Goal: Information Seeking & Learning: Check status

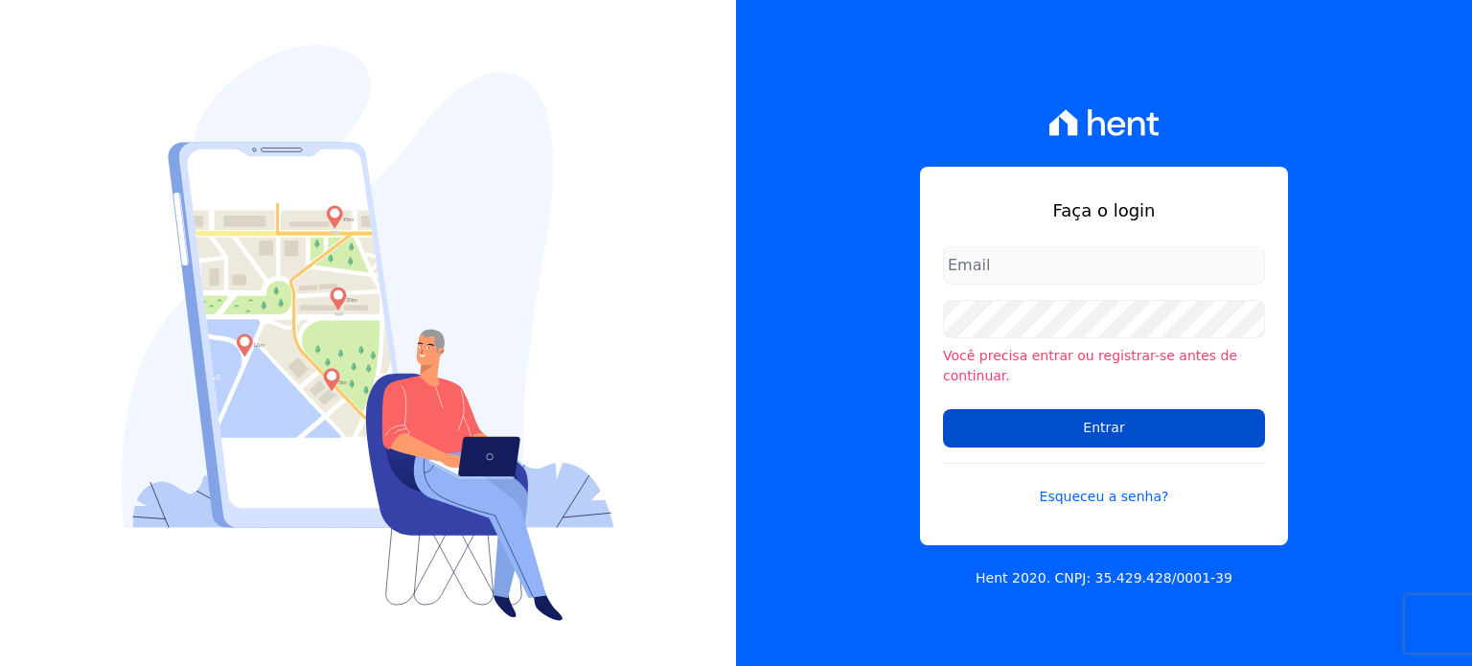
type input "[PERSON_NAME][EMAIL_ADDRESS][PERSON_NAME][DOMAIN_NAME]"
click at [1046, 413] on input "Entrar" at bounding box center [1104, 428] width 322 height 38
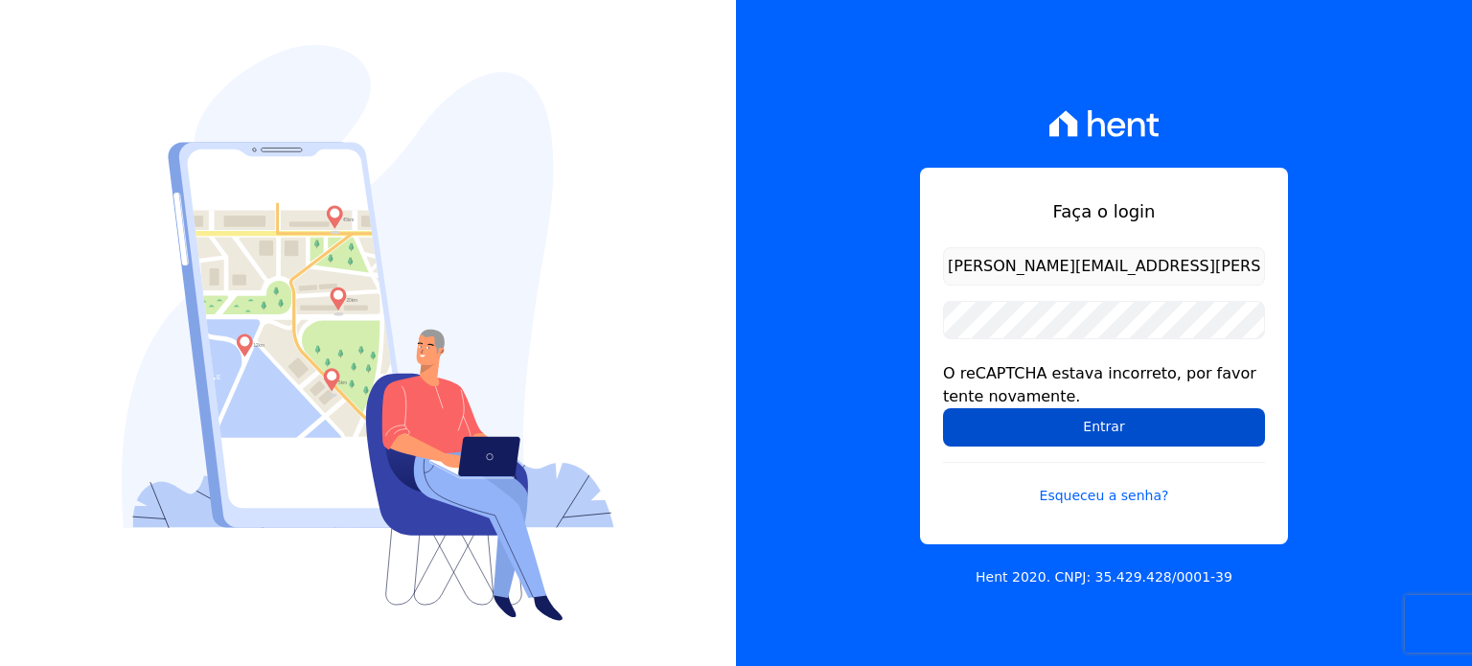
click at [1077, 409] on input "Entrar" at bounding box center [1104, 427] width 322 height 38
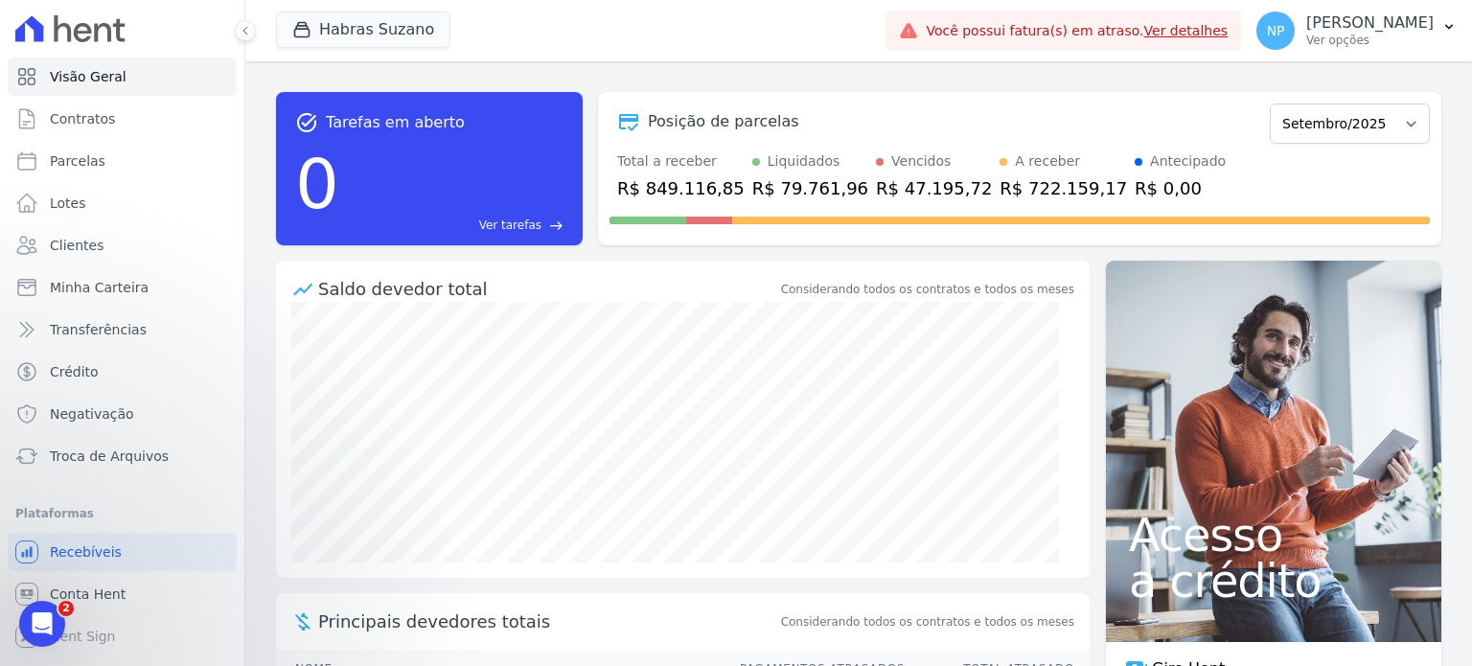
click at [1200, 28] on link "Ver detalhes" at bounding box center [1186, 30] width 84 height 15
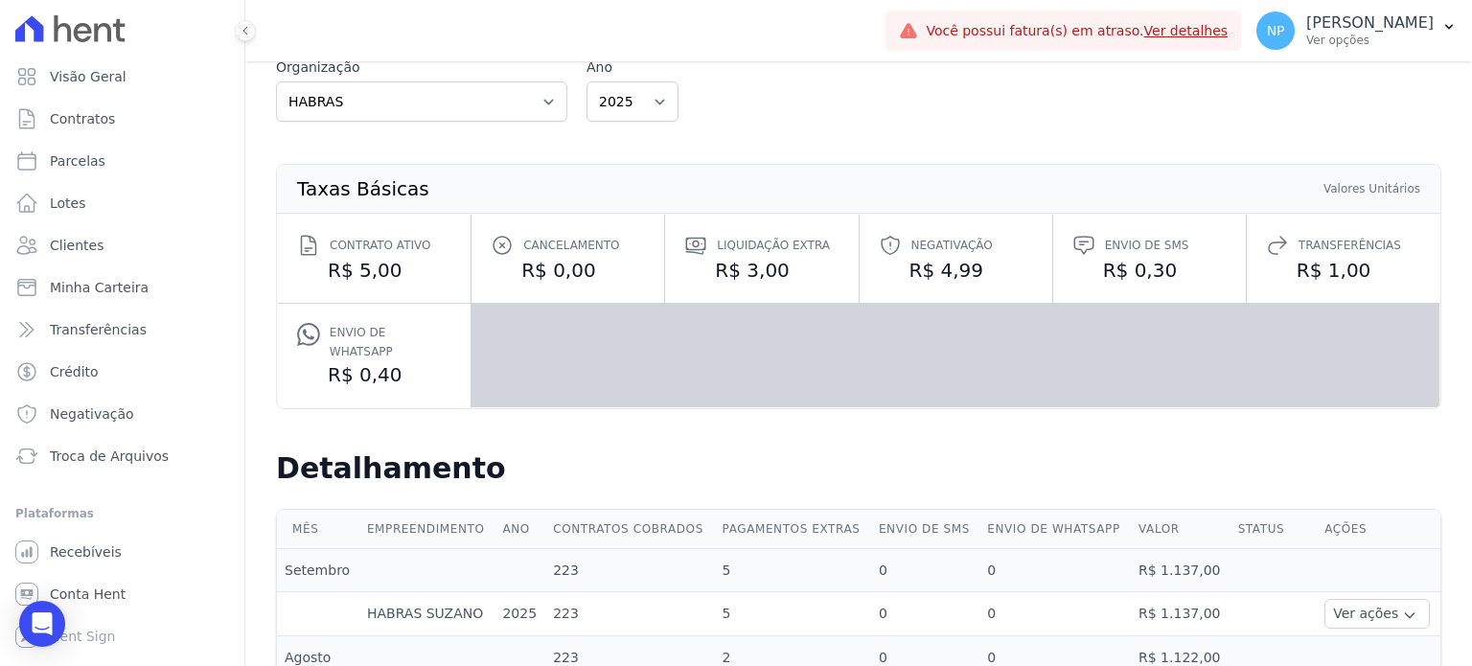
scroll to position [174, 0]
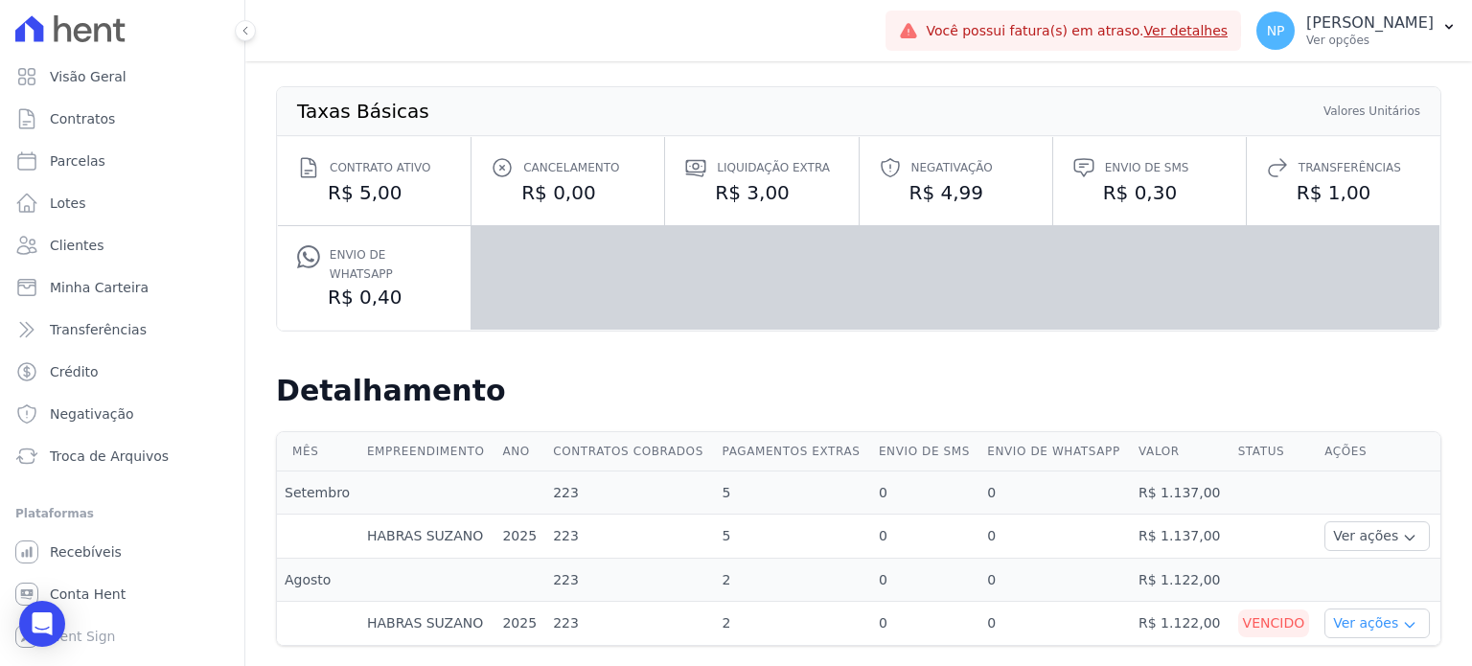
click at [1338, 612] on button "Ver ações" at bounding box center [1376, 624] width 105 height 30
click at [1332, 642] on link "Ver detalhes" at bounding box center [1403, 652] width 142 height 20
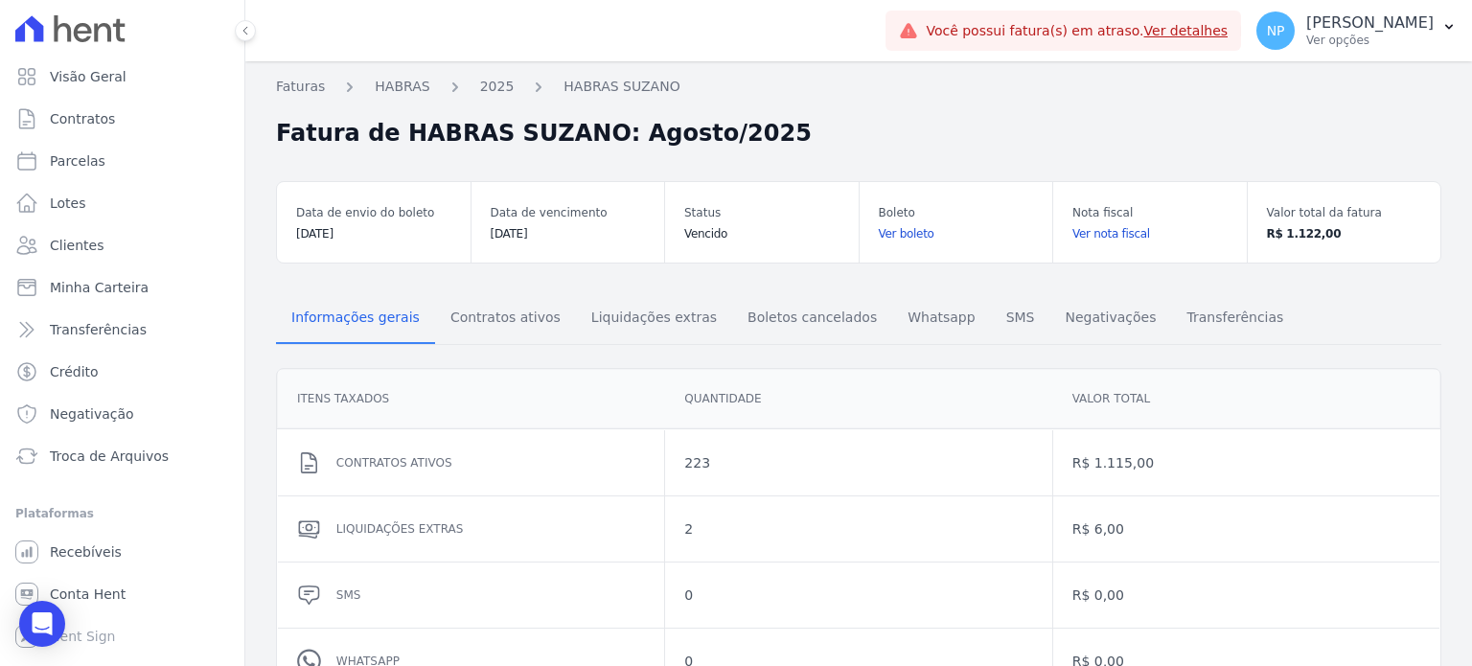
click at [1105, 231] on link "Ver nota fiscal" at bounding box center [1149, 233] width 155 height 19
click at [483, 92] on link "2025" at bounding box center [497, 87] width 34 height 20
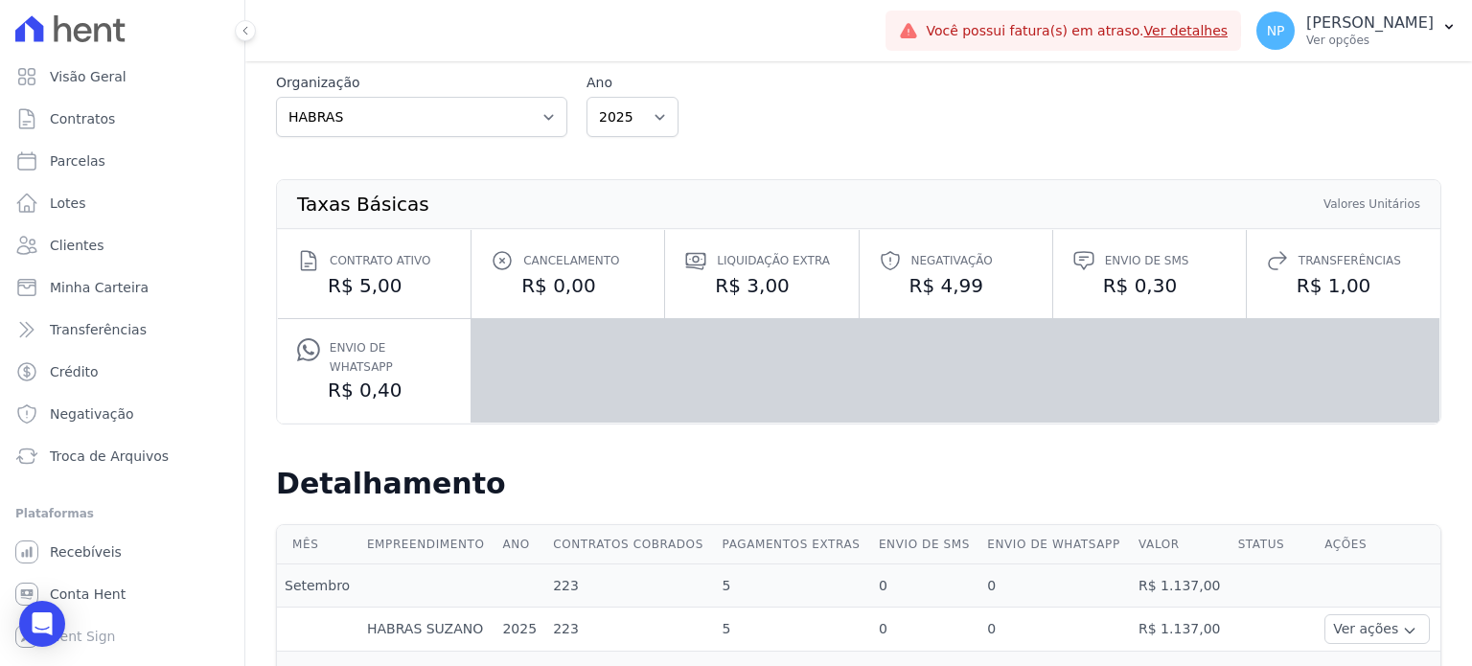
scroll to position [174, 0]
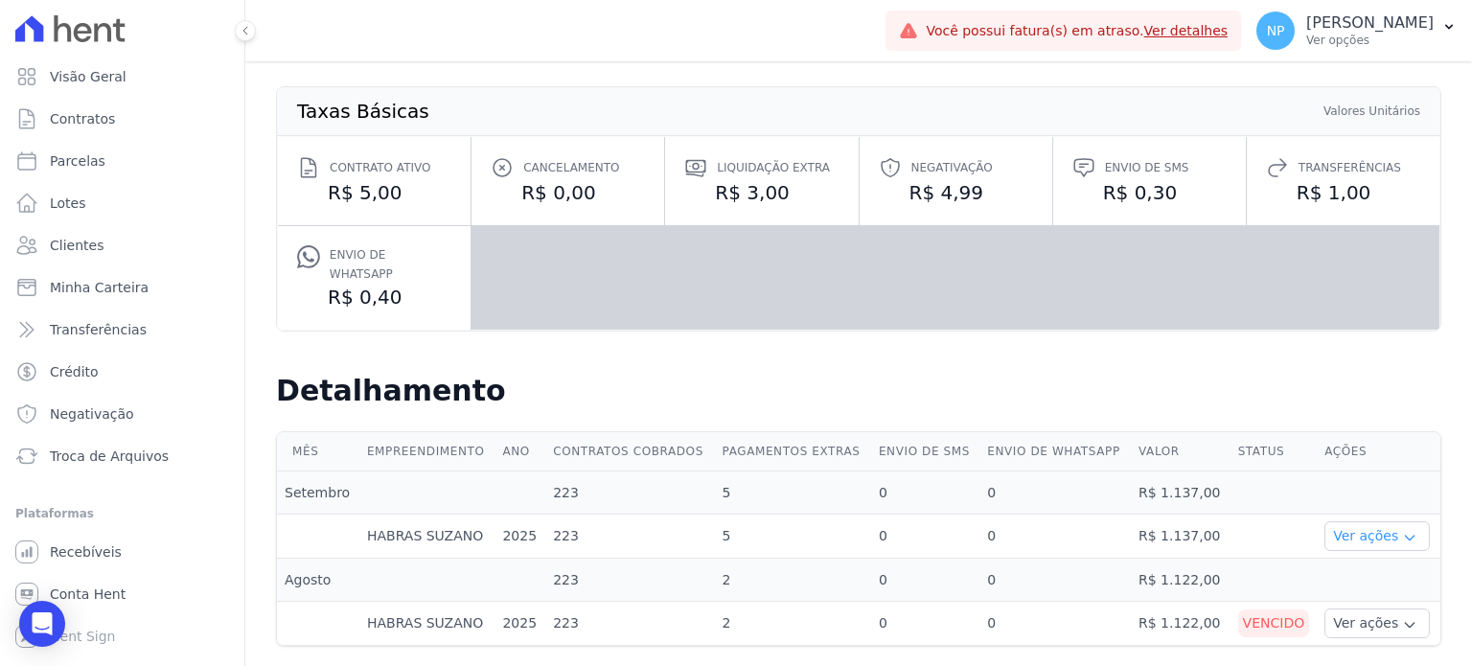
click at [1402, 530] on icon "button" at bounding box center [1409, 537] width 15 height 15
click at [1357, 555] on link "Ver detalhes" at bounding box center [1374, 565] width 84 height 20
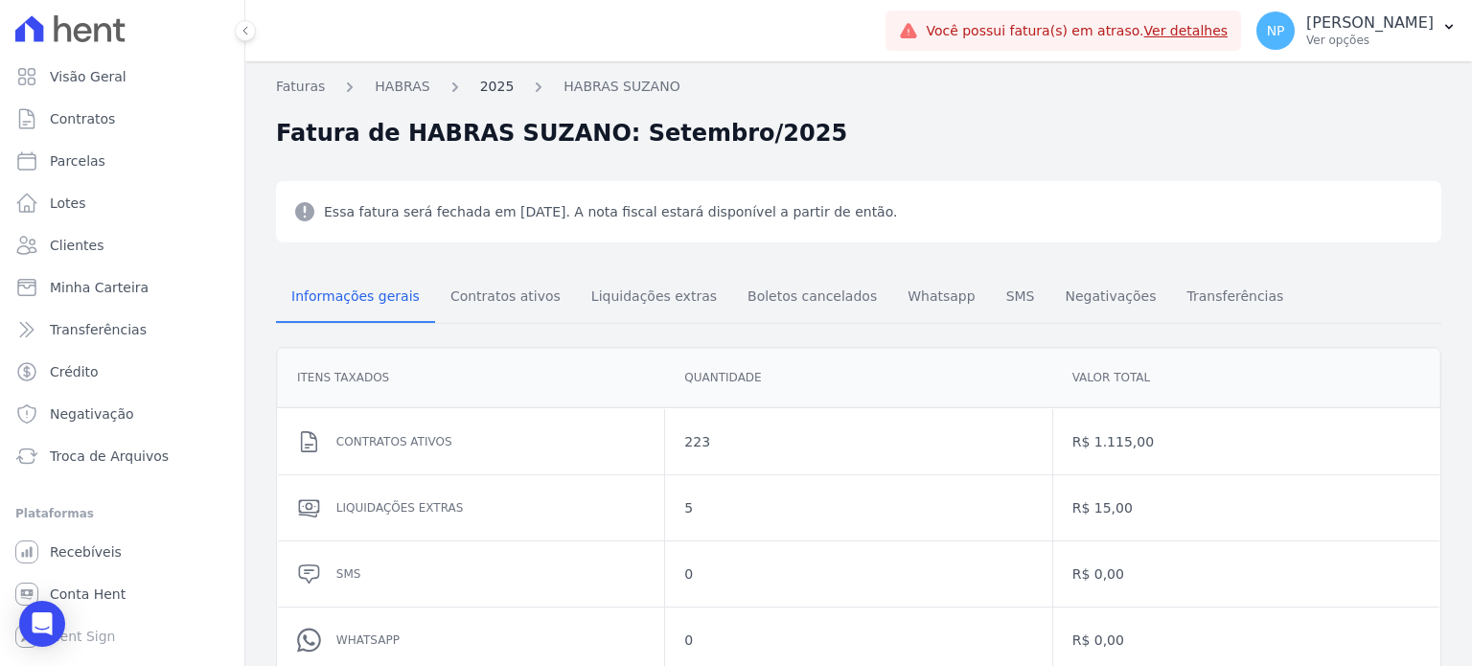
click at [495, 88] on link "2025" at bounding box center [497, 87] width 34 height 20
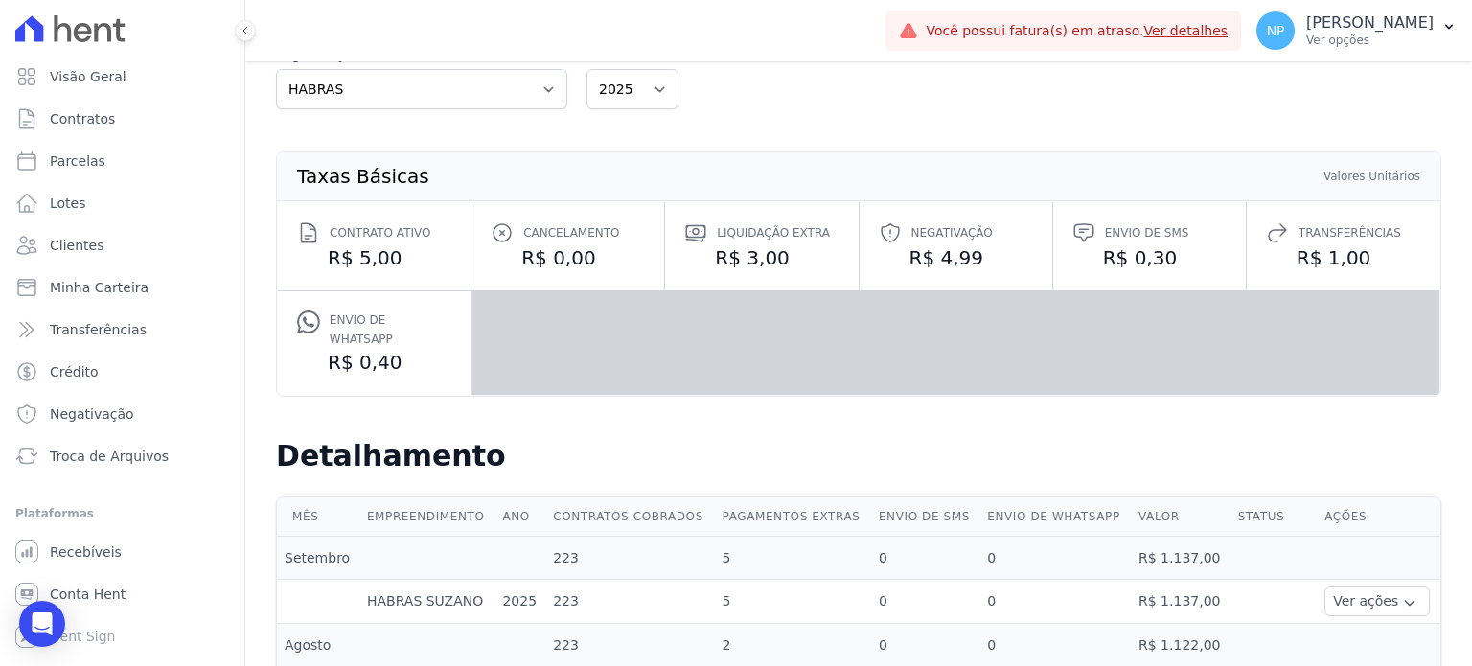
scroll to position [174, 0]
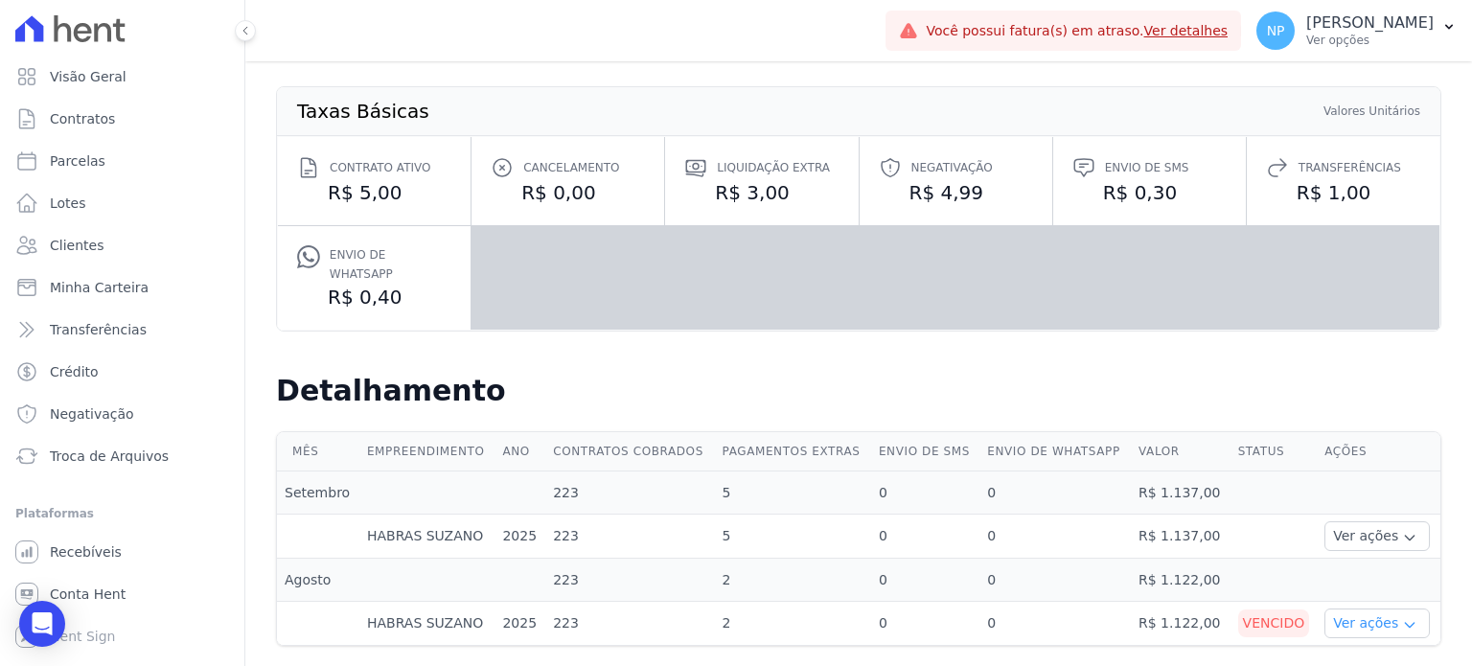
click at [1336, 612] on button "Ver ações" at bounding box center [1376, 624] width 105 height 30
click at [1342, 642] on link "Ver detalhes" at bounding box center [1403, 652] width 142 height 20
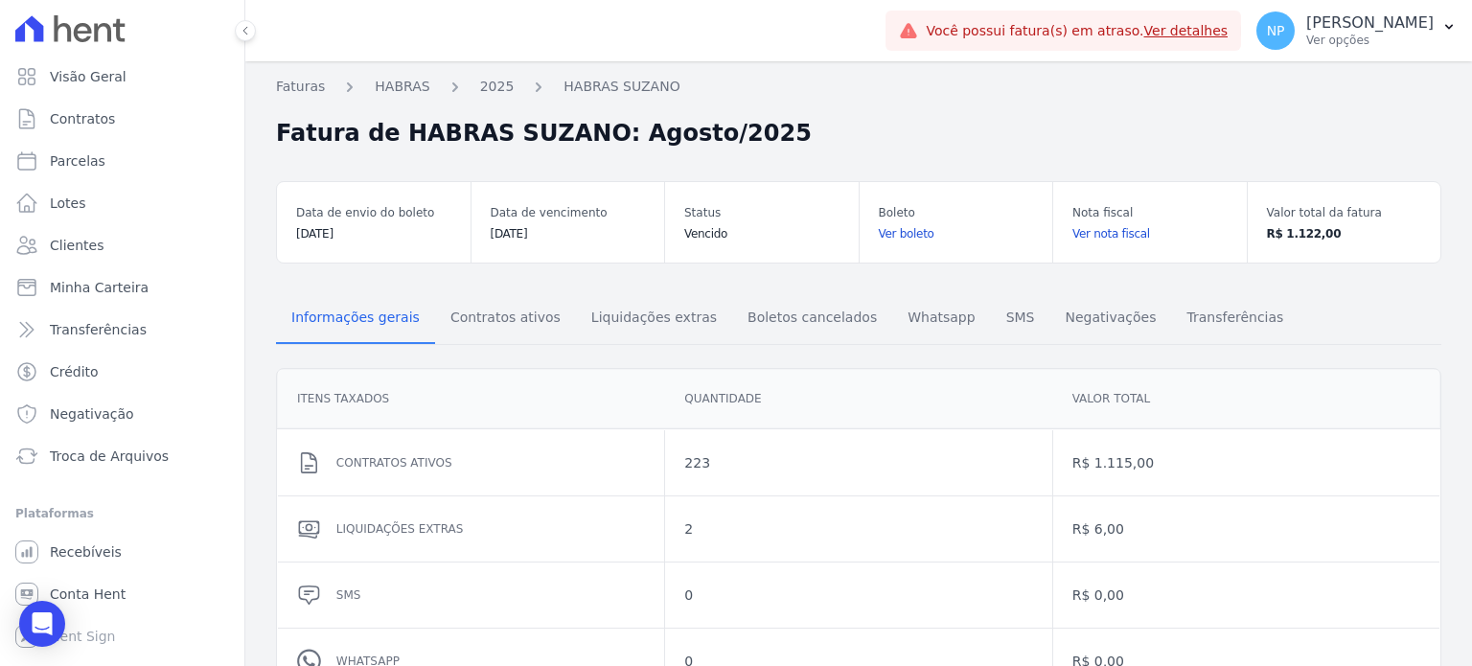
click at [879, 230] on link "Ver boleto" at bounding box center [956, 233] width 155 height 19
click at [461, 321] on span "Contratos ativos" at bounding box center [505, 317] width 133 height 38
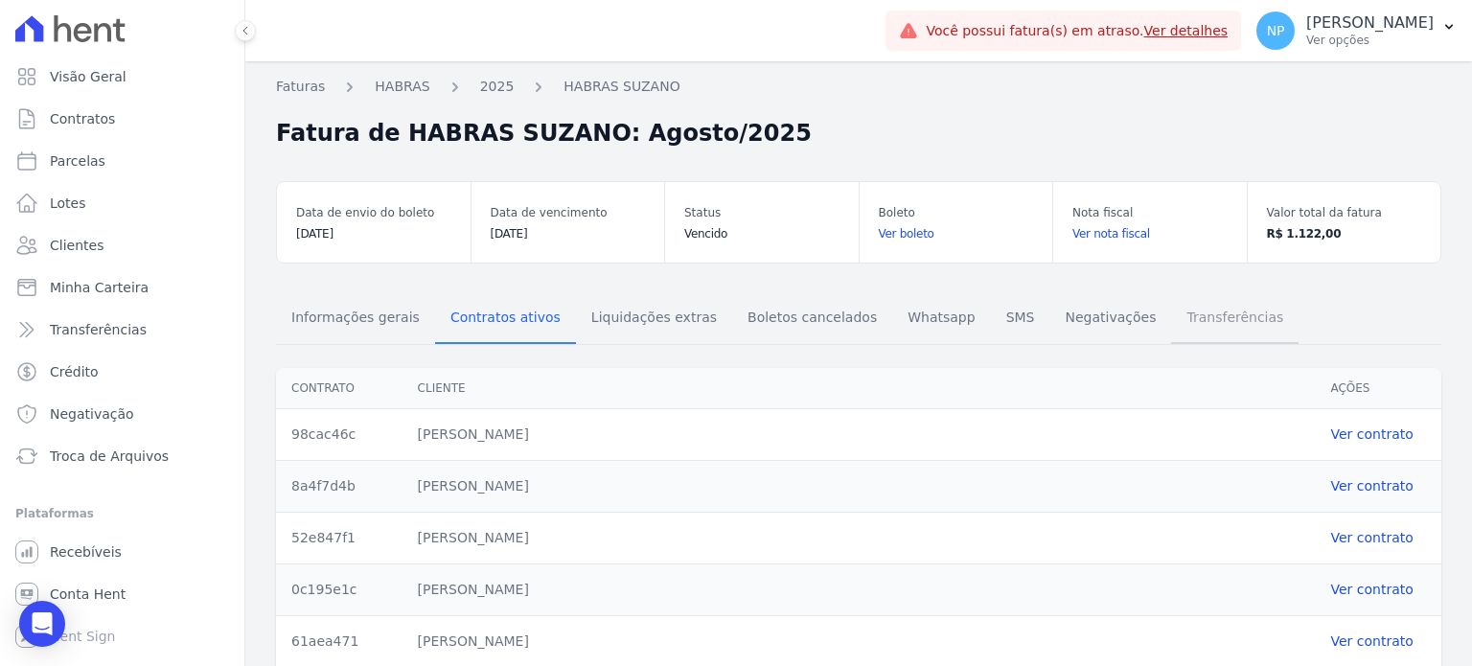
click at [1175, 320] on span "Transferências" at bounding box center [1235, 317] width 120 height 38
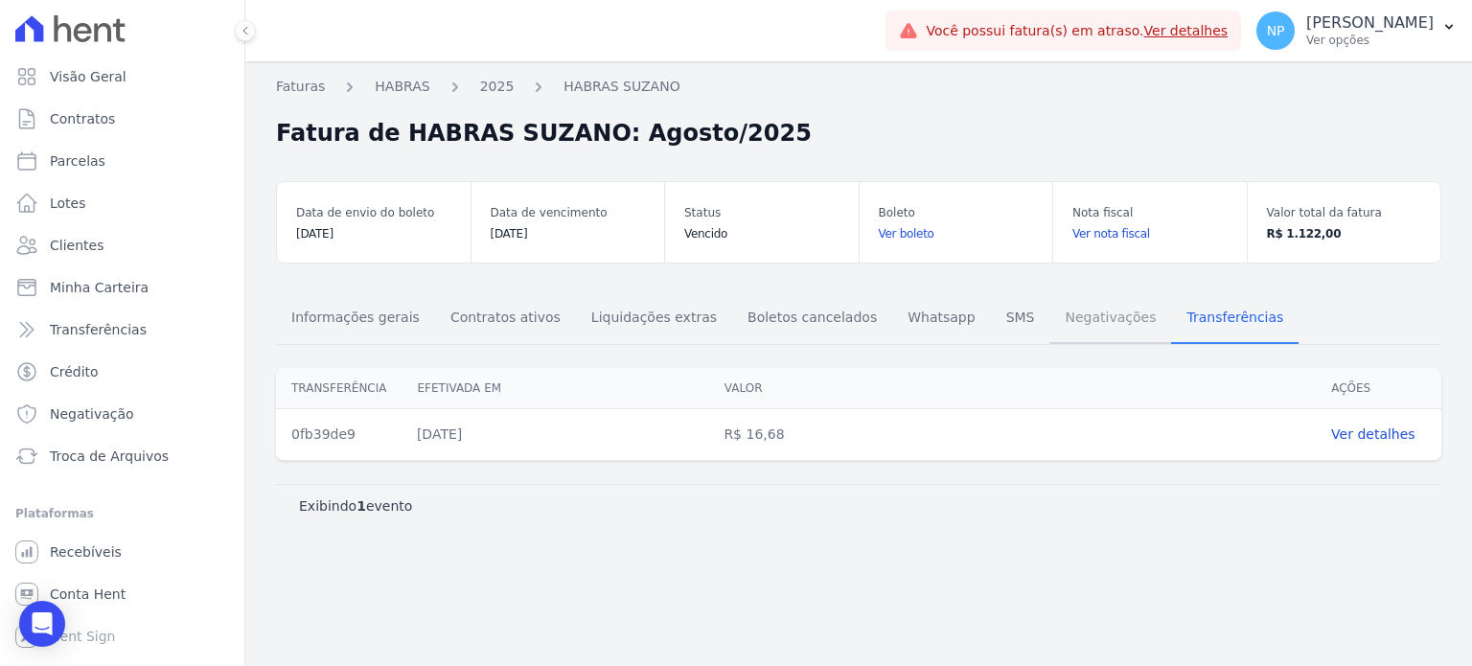
click at [1053, 315] on span "Negativações" at bounding box center [1110, 317] width 114 height 38
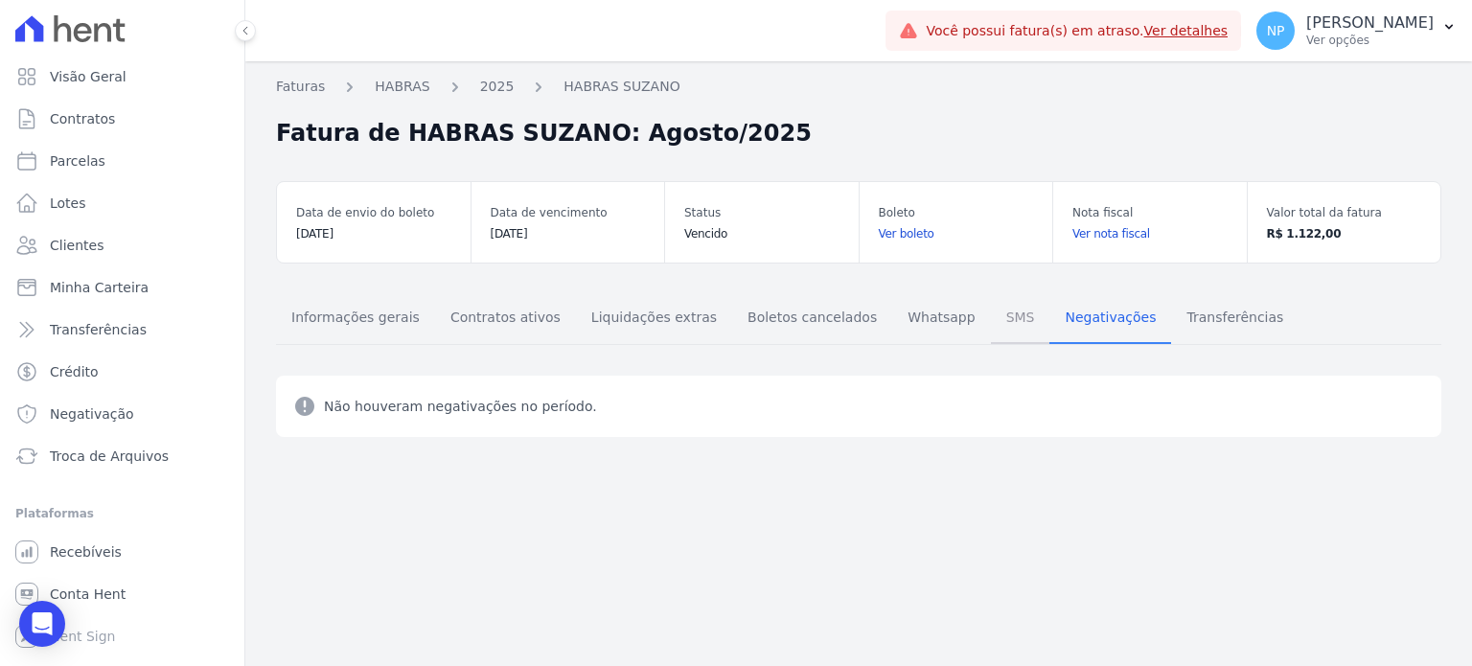
click at [995, 321] on span "SMS" at bounding box center [1021, 317] width 52 height 38
click at [896, 324] on span "Whatsapp" at bounding box center [941, 317] width 90 height 38
click at [790, 322] on span "Boletos cancelados" at bounding box center [812, 317] width 152 height 38
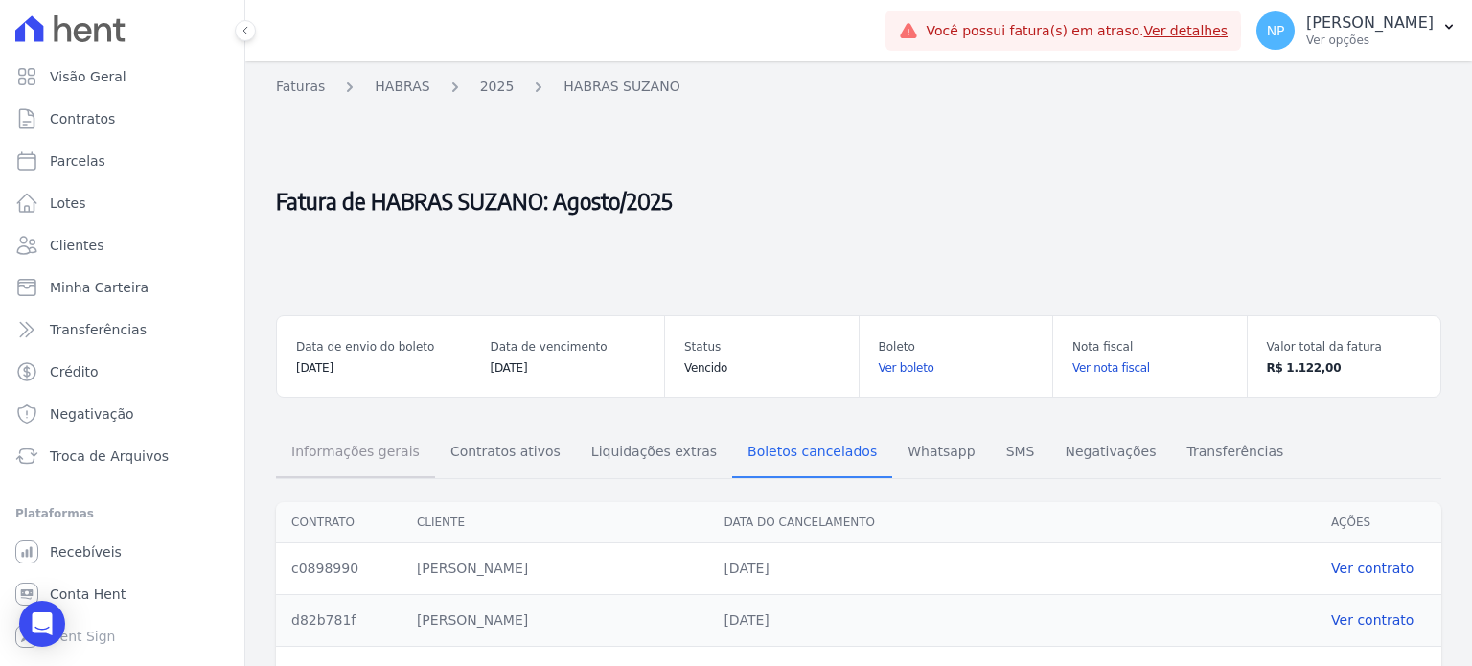
click at [383, 443] on span "Informações gerais" at bounding box center [355, 451] width 151 height 38
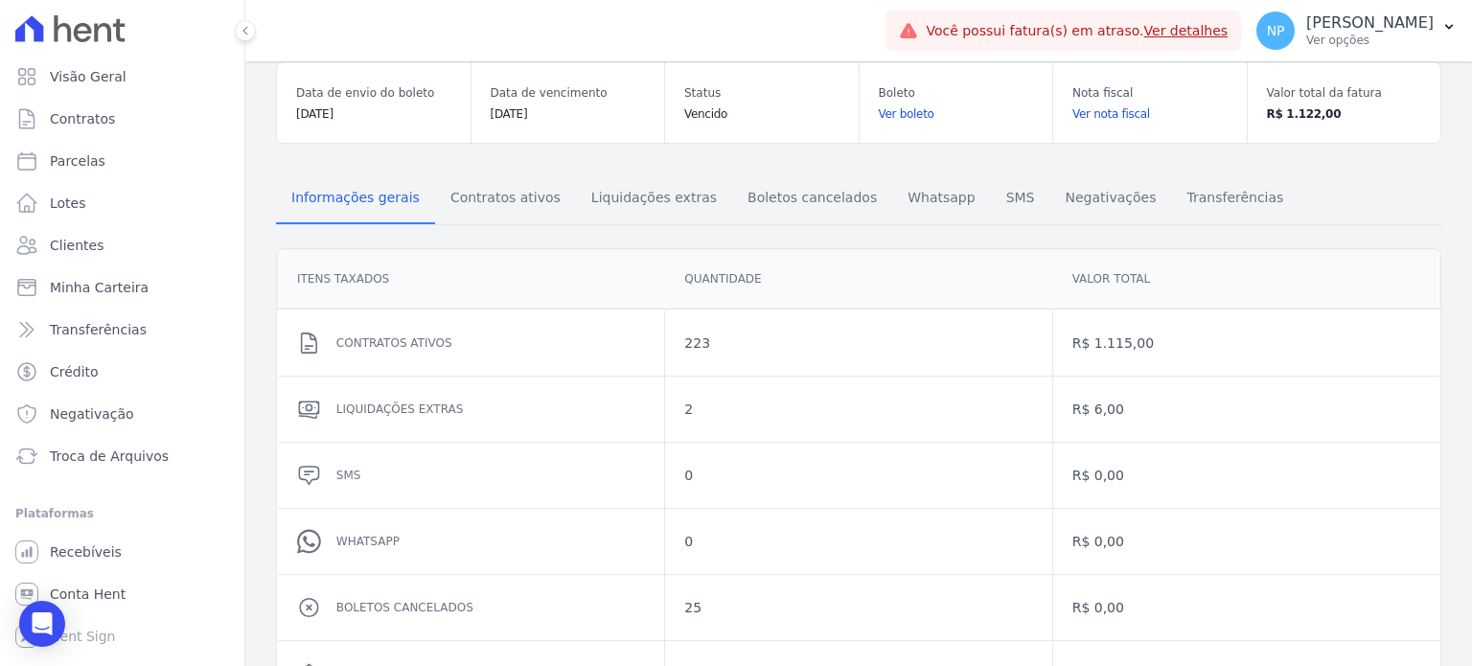
scroll to position [287, 0]
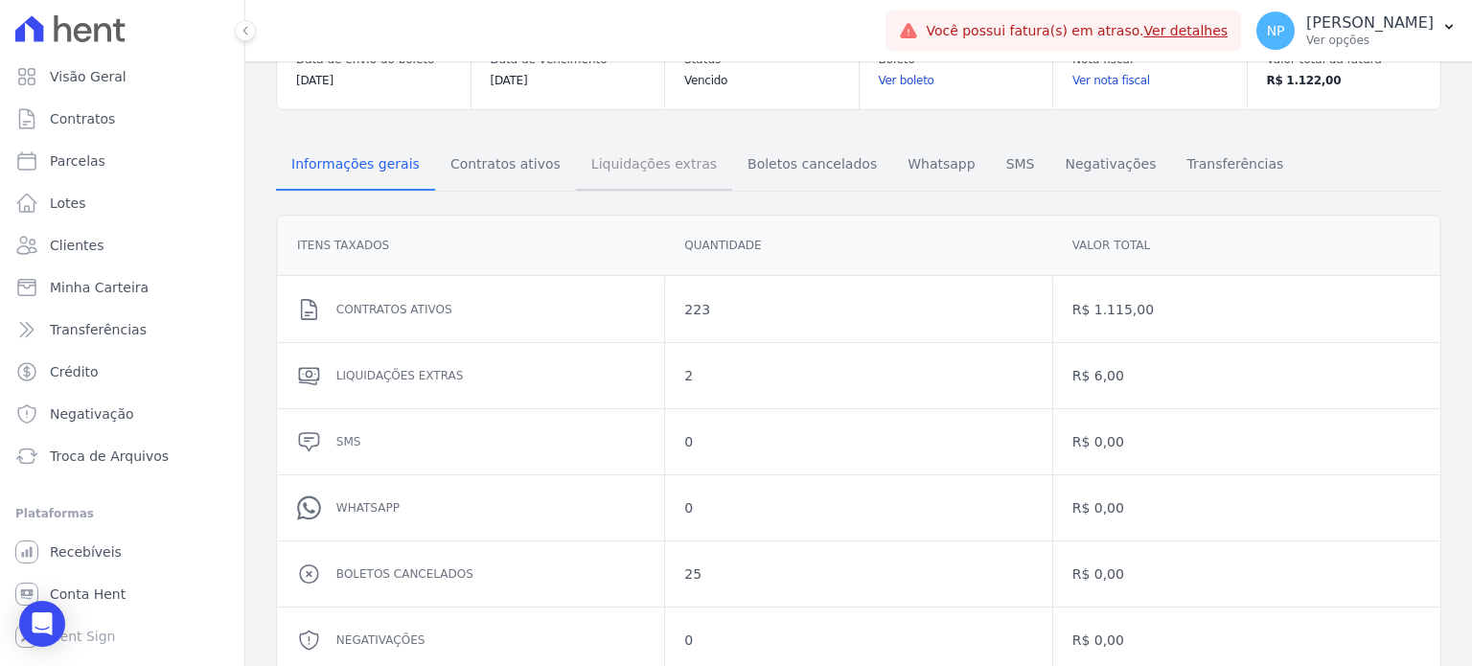
click at [587, 167] on span "Liquidações extras" at bounding box center [654, 164] width 149 height 38
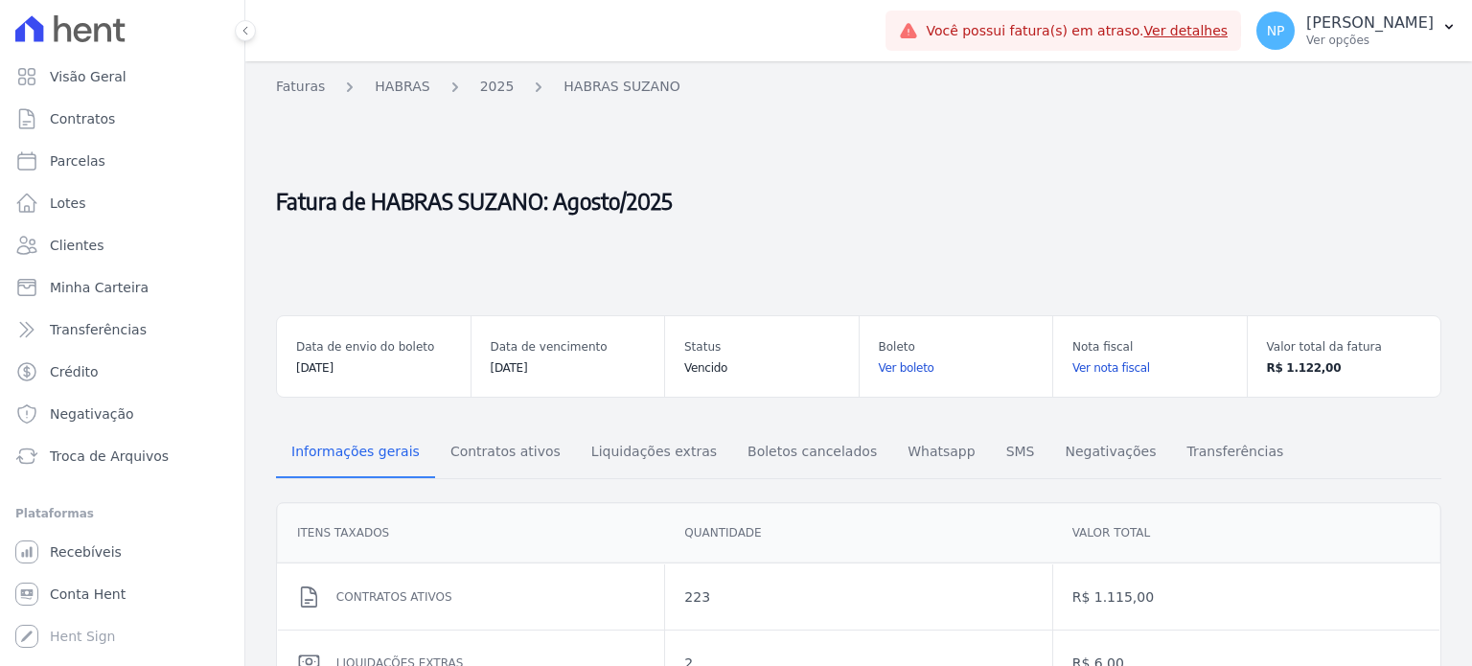
click at [1080, 373] on link "Ver nota fiscal" at bounding box center [1149, 367] width 155 height 19
click at [901, 367] on link "Ver boleto" at bounding box center [956, 367] width 155 height 19
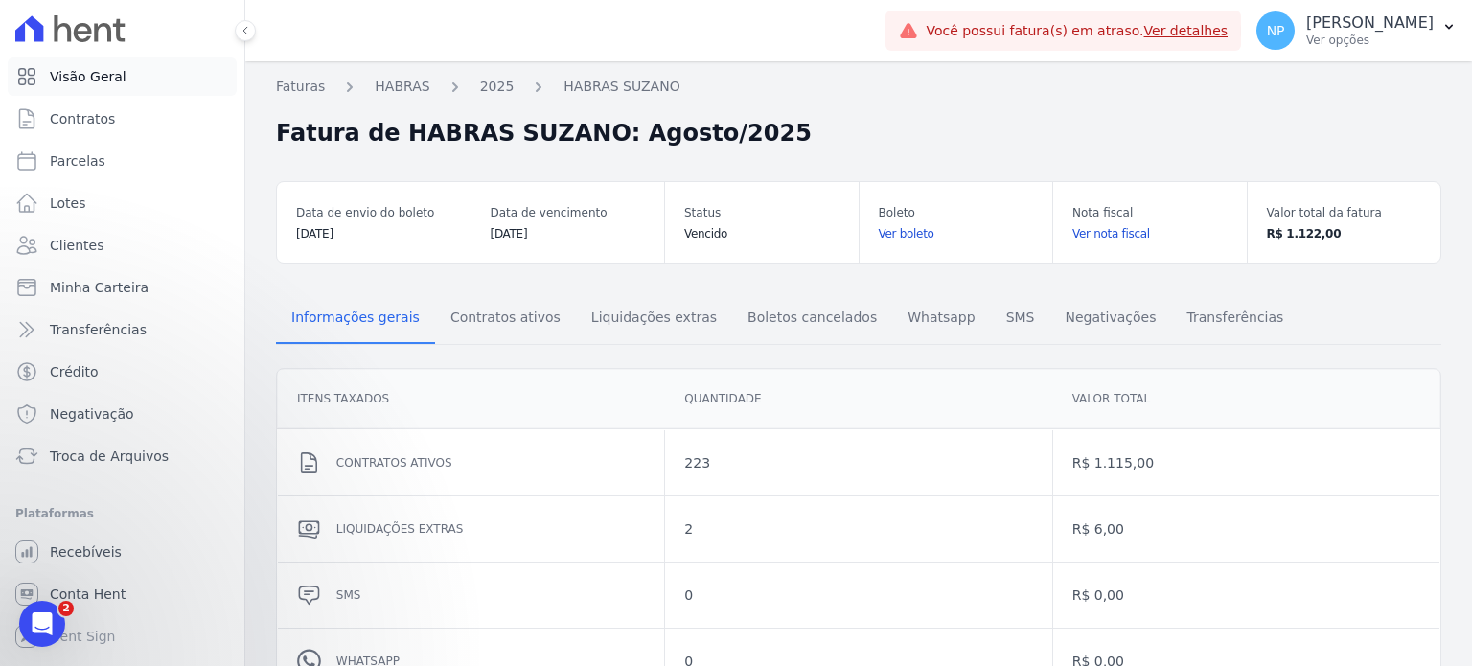
click at [107, 72] on span "Visão Geral" at bounding box center [88, 76] width 77 height 19
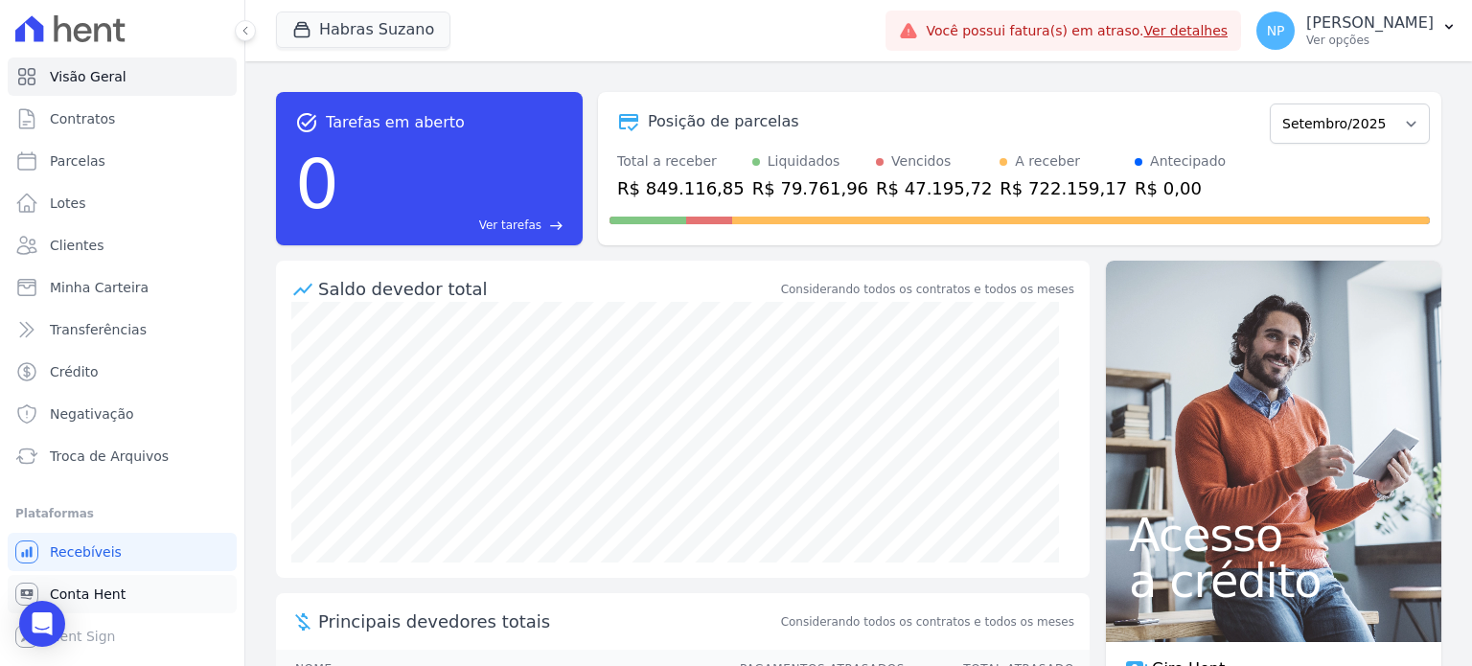
click at [131, 607] on link "Conta Hent" at bounding box center [122, 594] width 229 height 38
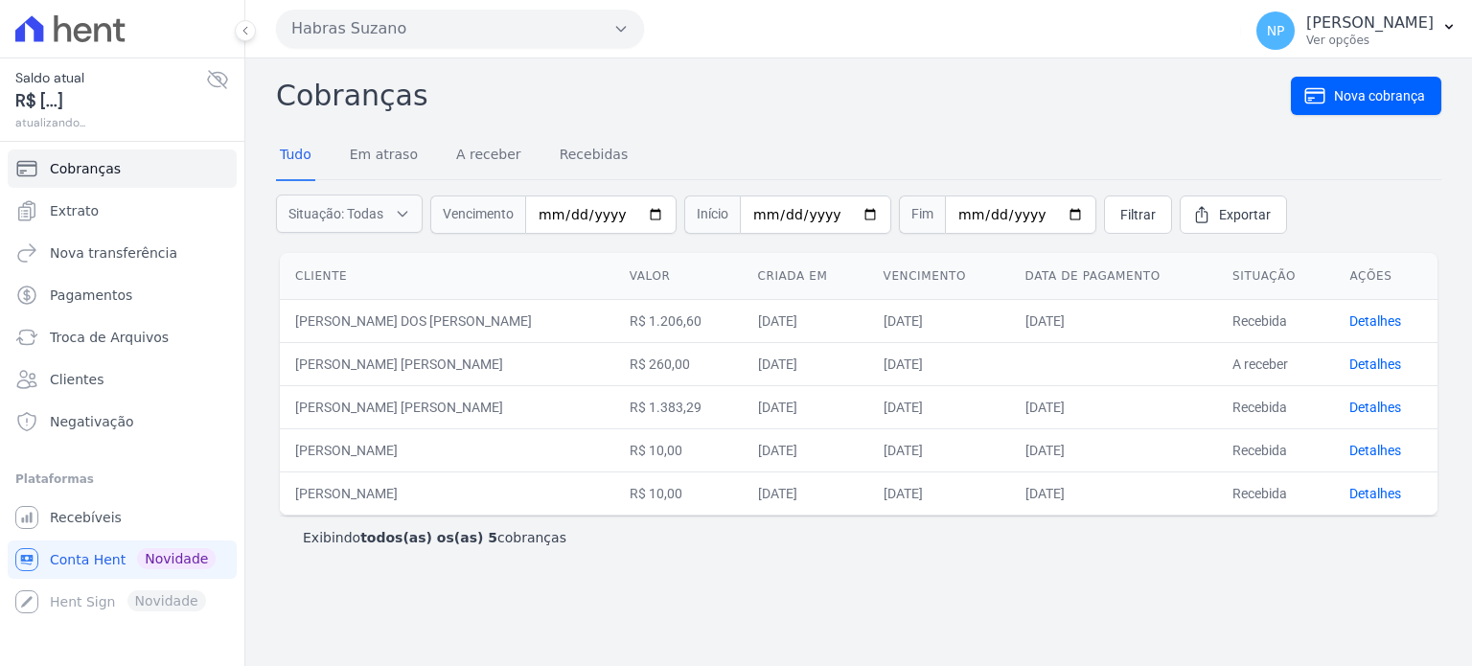
click at [1384, 24] on p "[PERSON_NAME]" at bounding box center [1369, 22] width 127 height 19
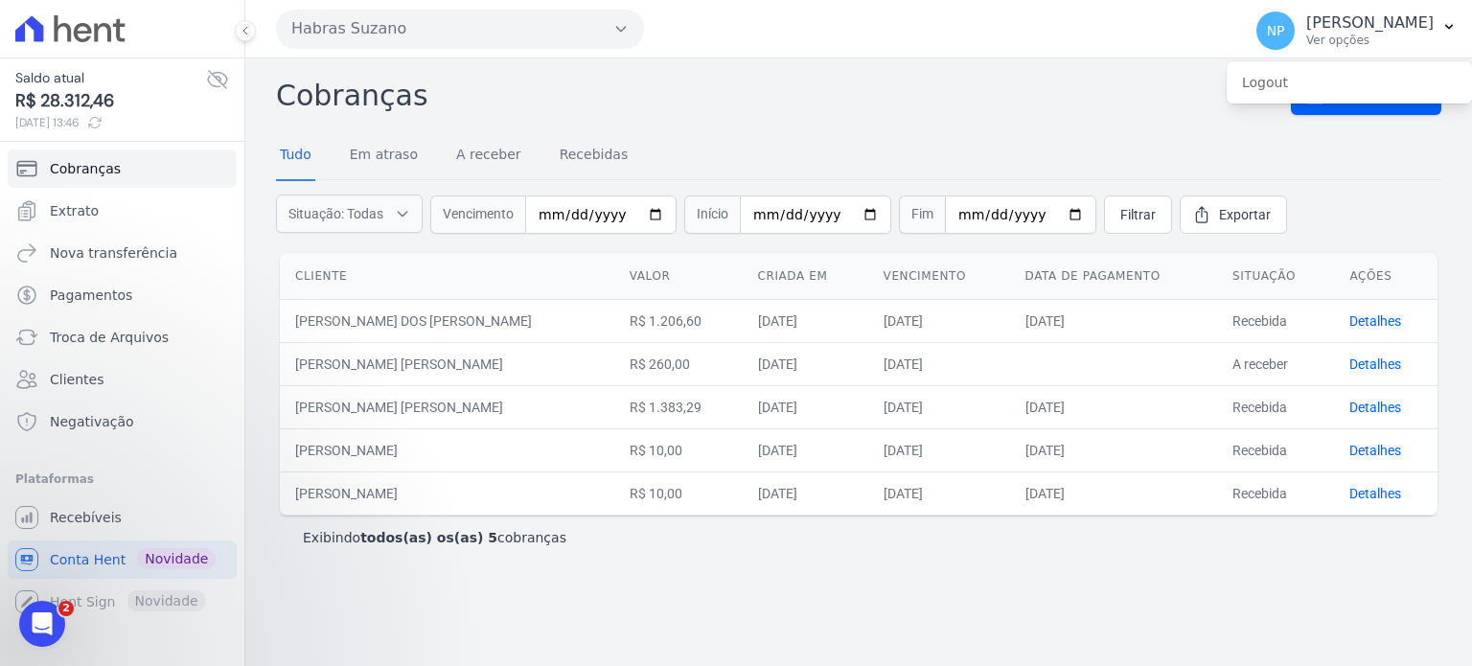
click at [471, 115] on h2 "Cobranças" at bounding box center [783, 95] width 1015 height 43
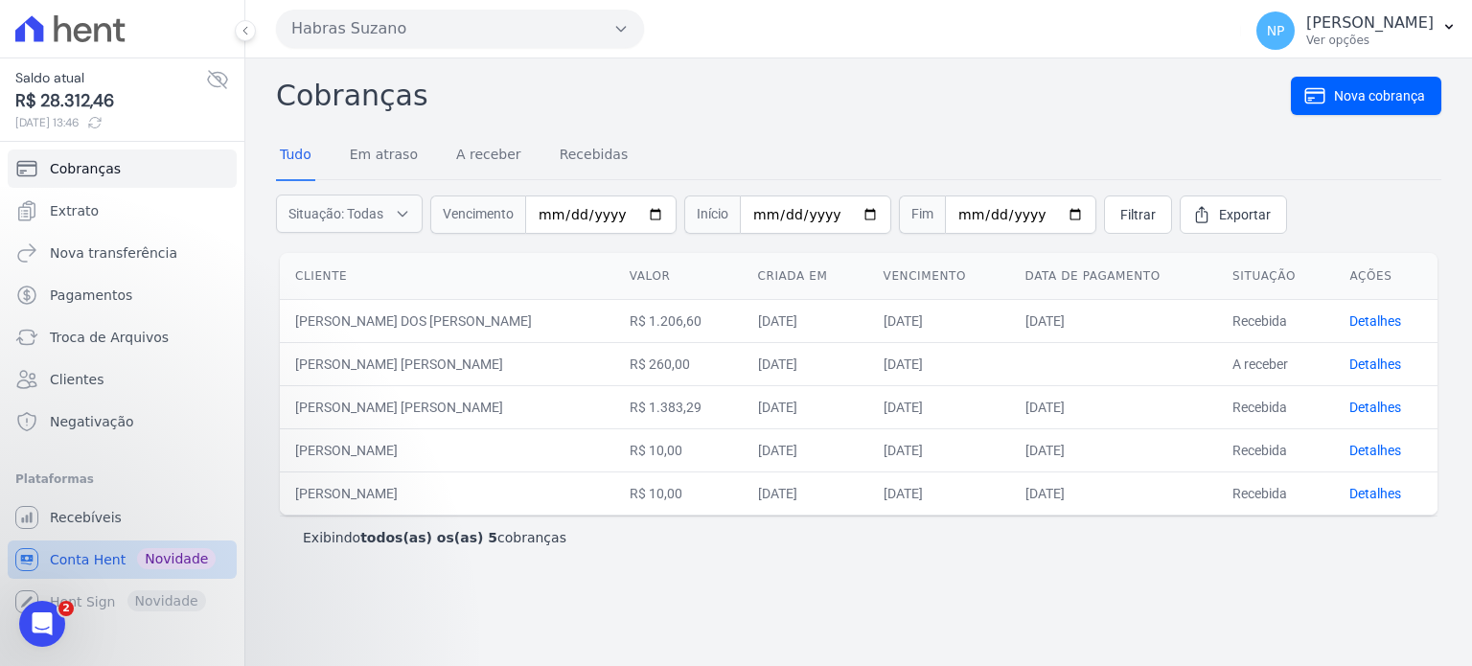
click at [111, 561] on span "Conta Hent" at bounding box center [88, 559] width 76 height 19
click at [109, 171] on span "Cobranças" at bounding box center [85, 168] width 71 height 19
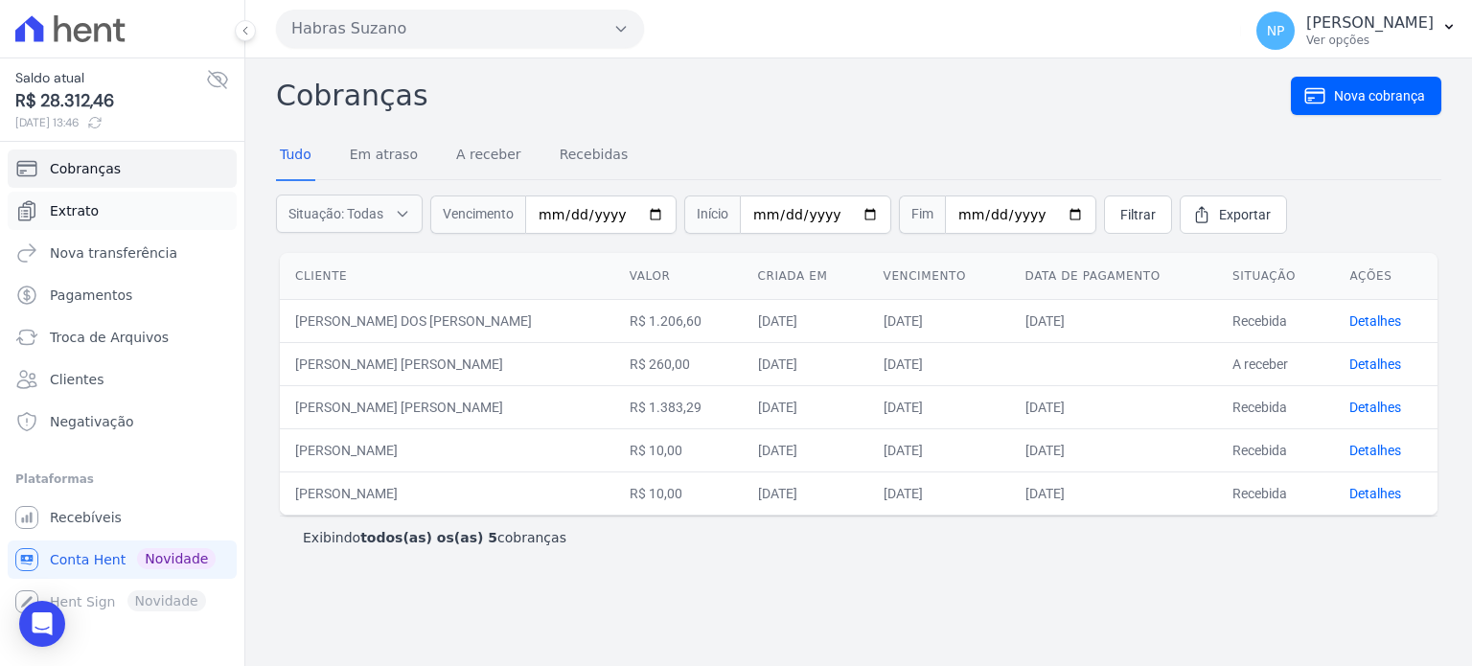
click at [88, 208] on span "Extrato" at bounding box center [74, 210] width 49 height 19
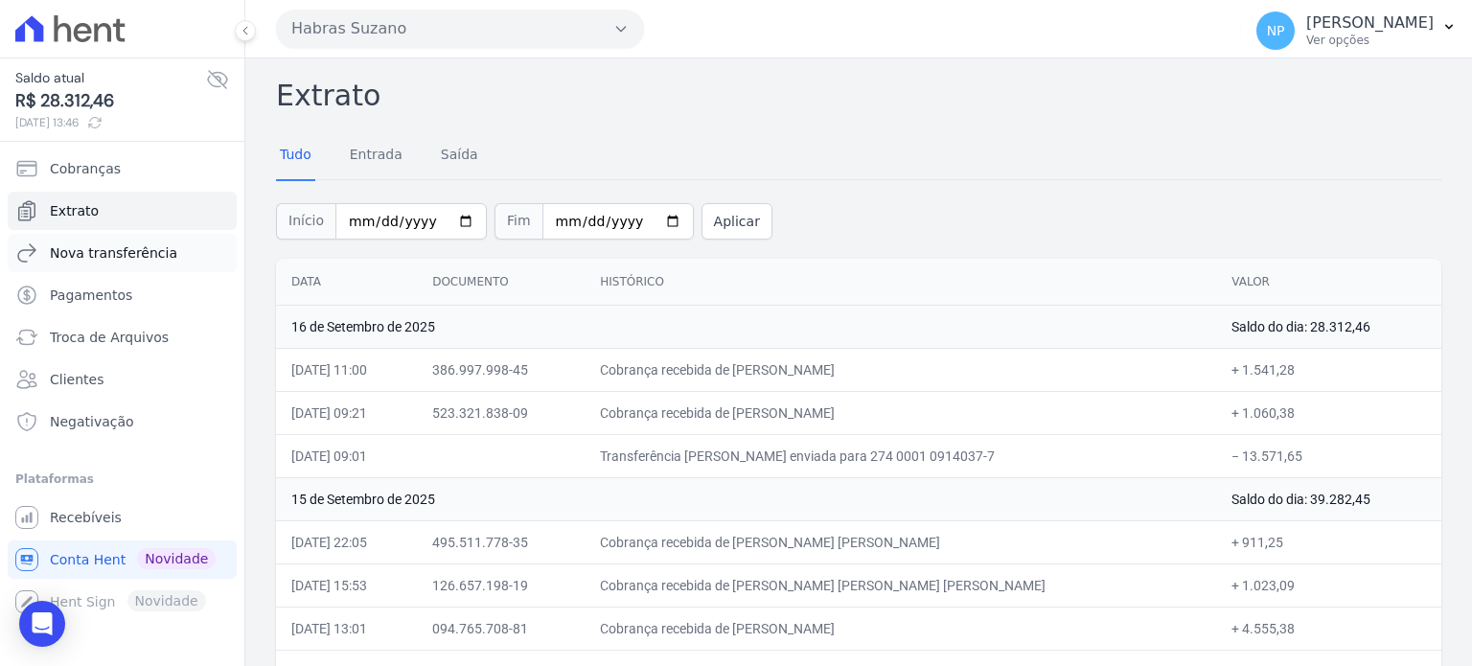
click at [120, 250] on span "Nova transferência" at bounding box center [113, 252] width 127 height 19
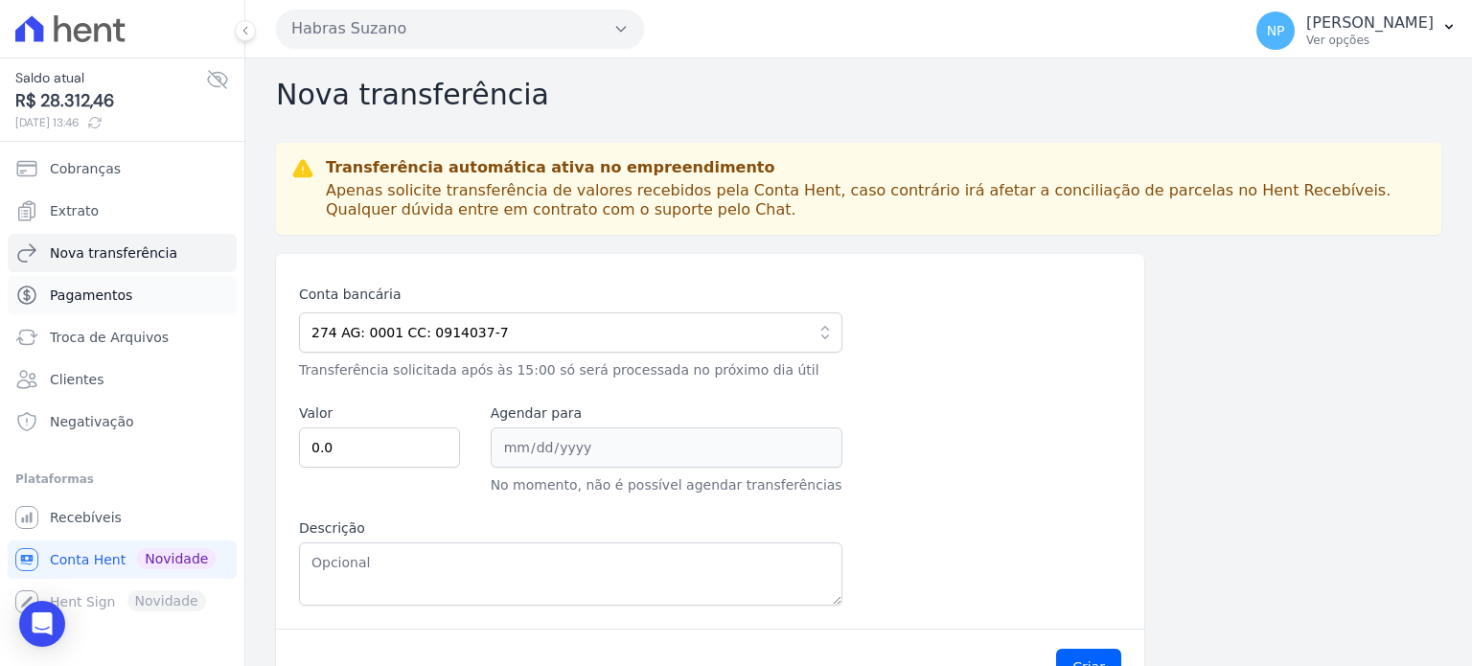
click at [107, 293] on span "Pagamentos" at bounding box center [91, 295] width 82 height 19
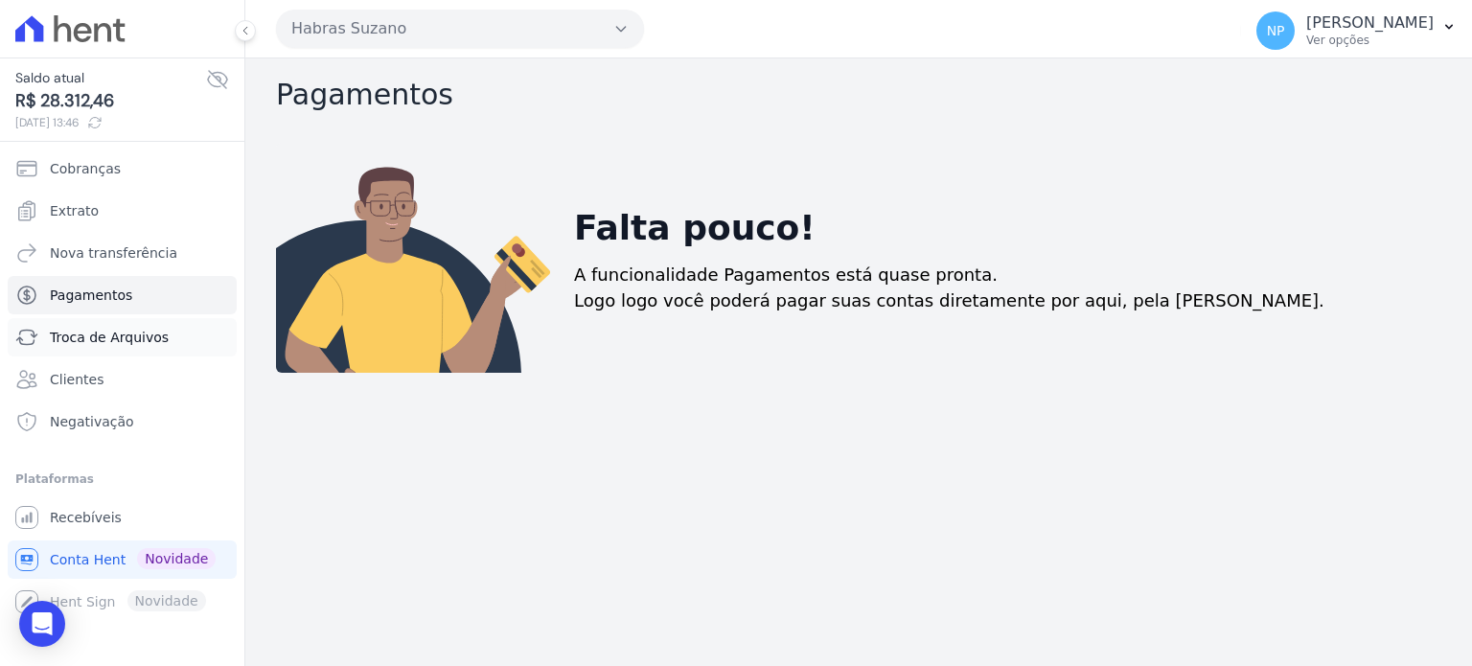
click at [93, 333] on span "Troca de Arquivos" at bounding box center [109, 337] width 119 height 19
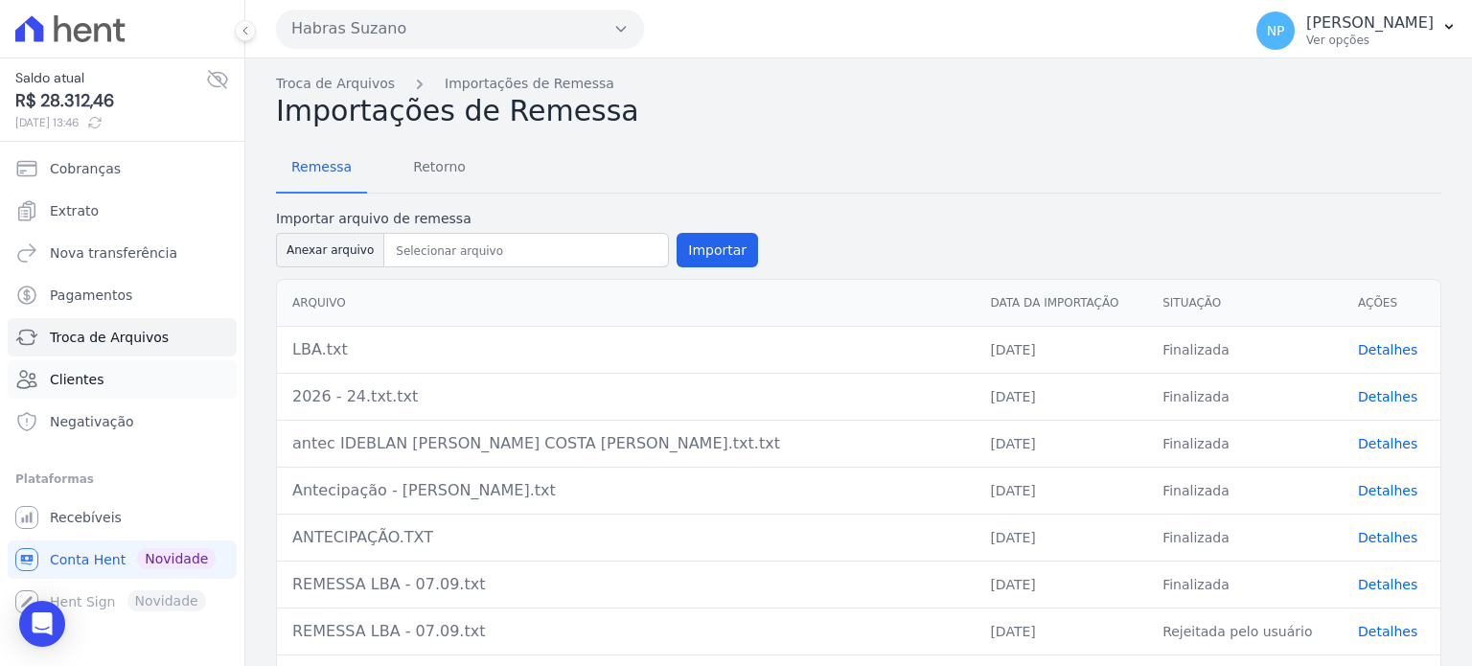
click at [65, 375] on span "Clientes" at bounding box center [77, 379] width 54 height 19
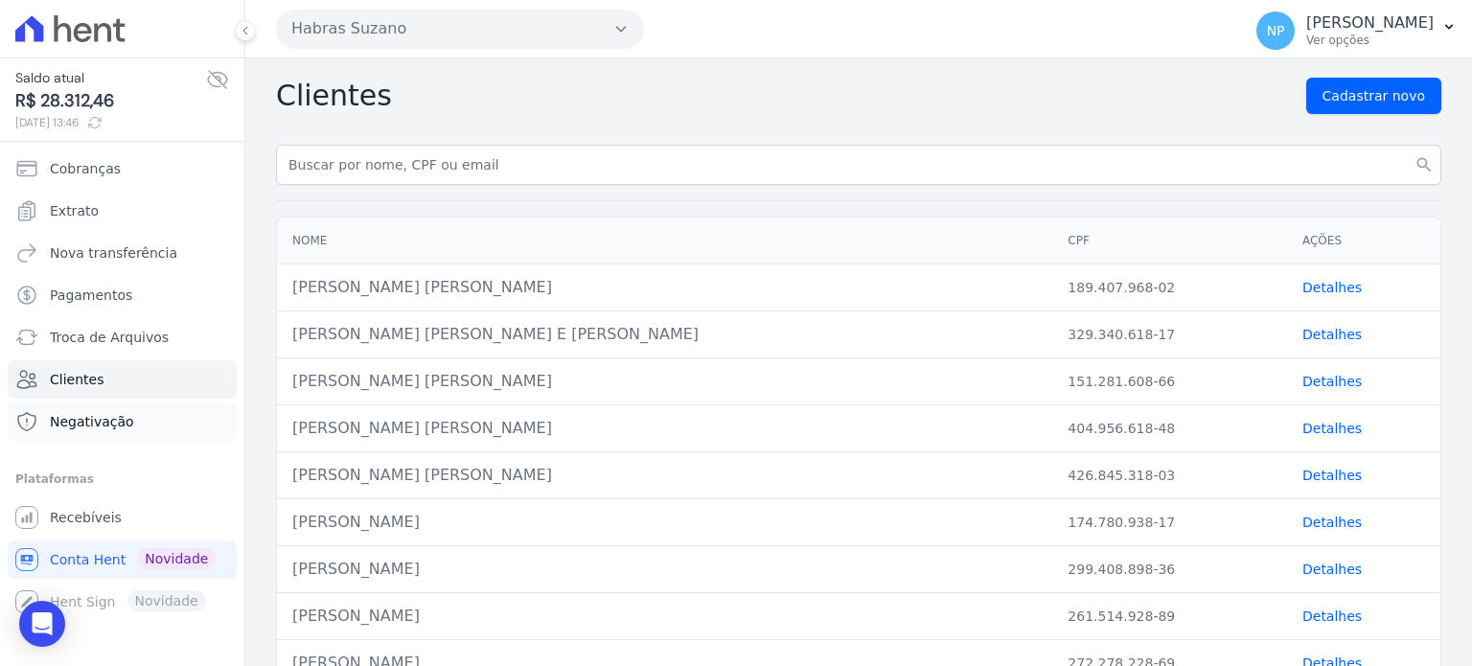
click at [65, 409] on link "Negativação" at bounding box center [122, 421] width 229 height 38
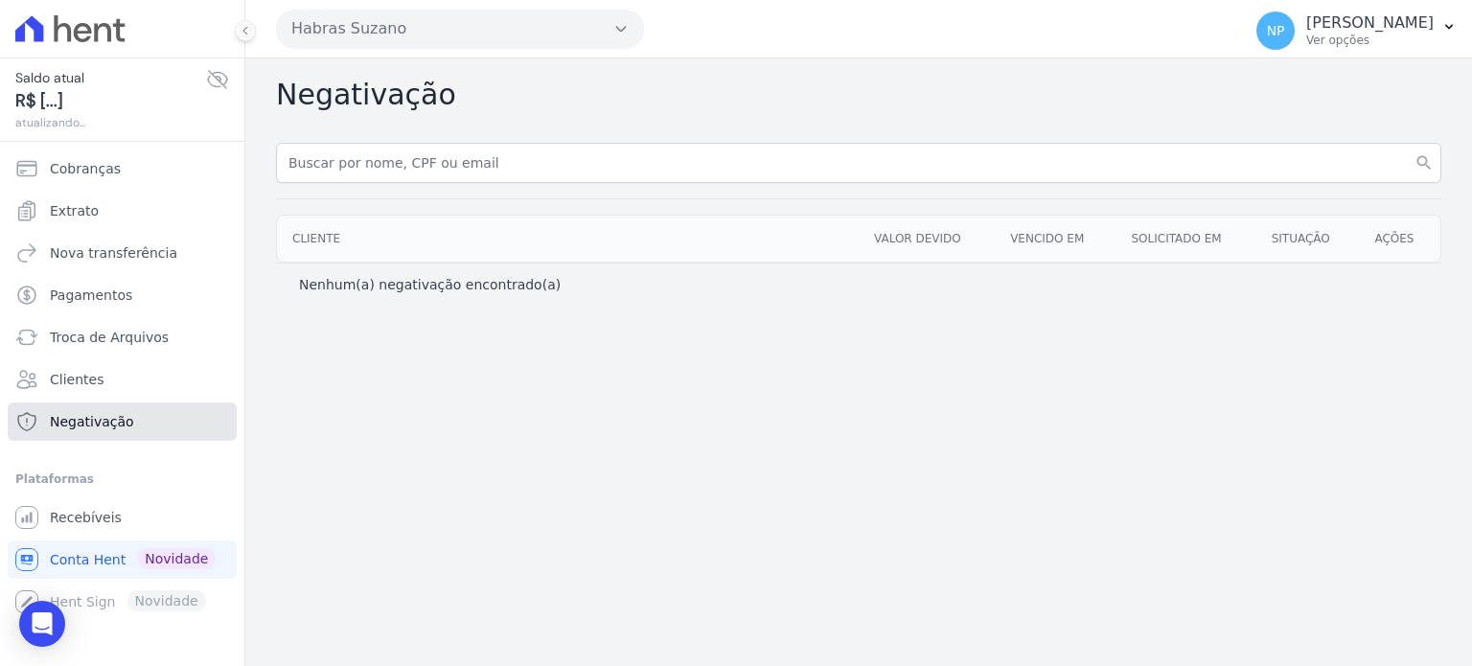
click at [62, 423] on span "Negativação" at bounding box center [92, 421] width 84 height 19
click at [64, 523] on span "Recebíveis" at bounding box center [86, 517] width 72 height 19
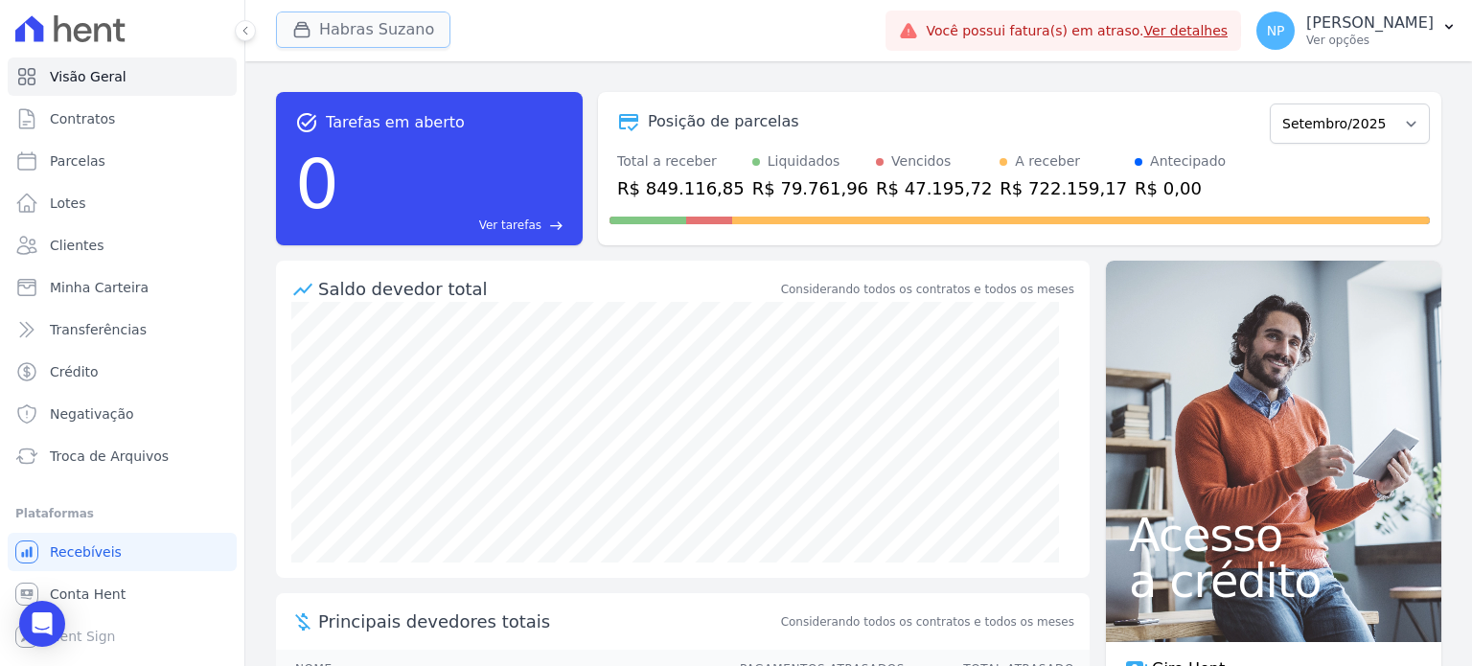
click at [326, 37] on button "Habras Suzano" at bounding box center [363, 29] width 174 height 36
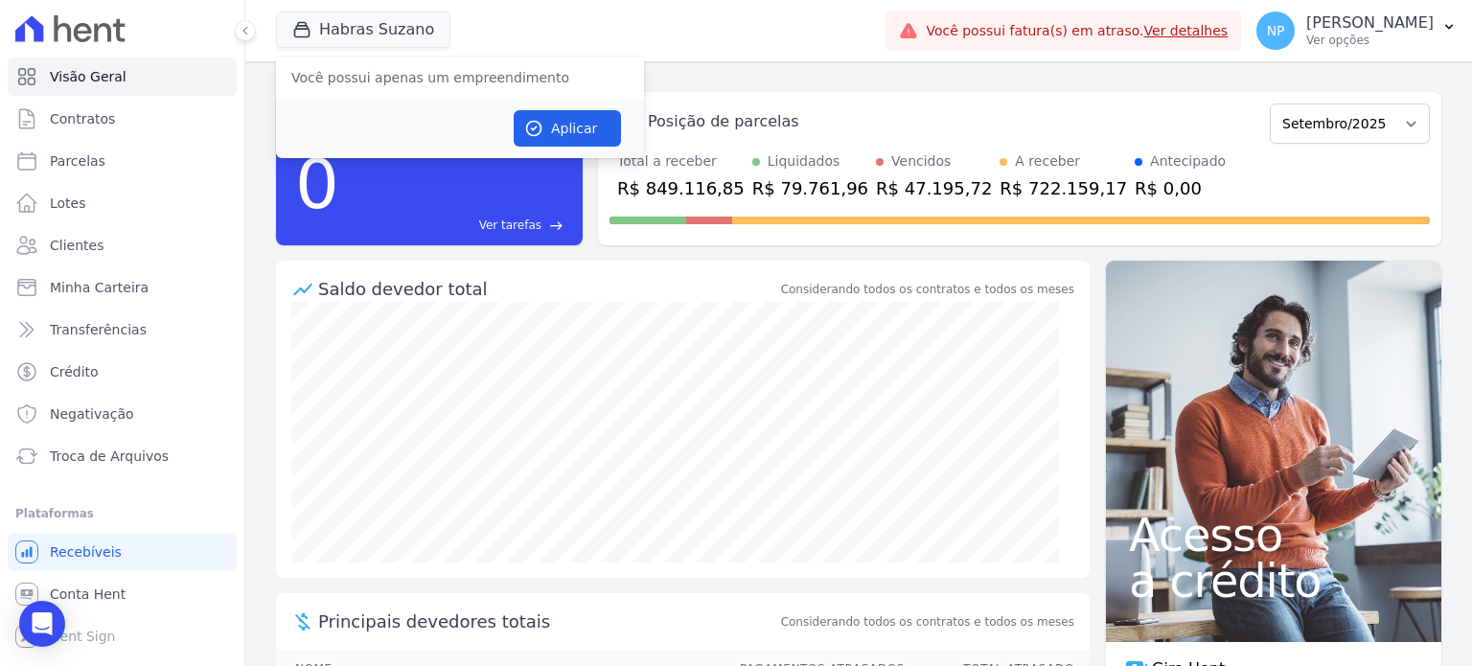
click at [1196, 26] on link "Ver detalhes" at bounding box center [1186, 30] width 84 height 15
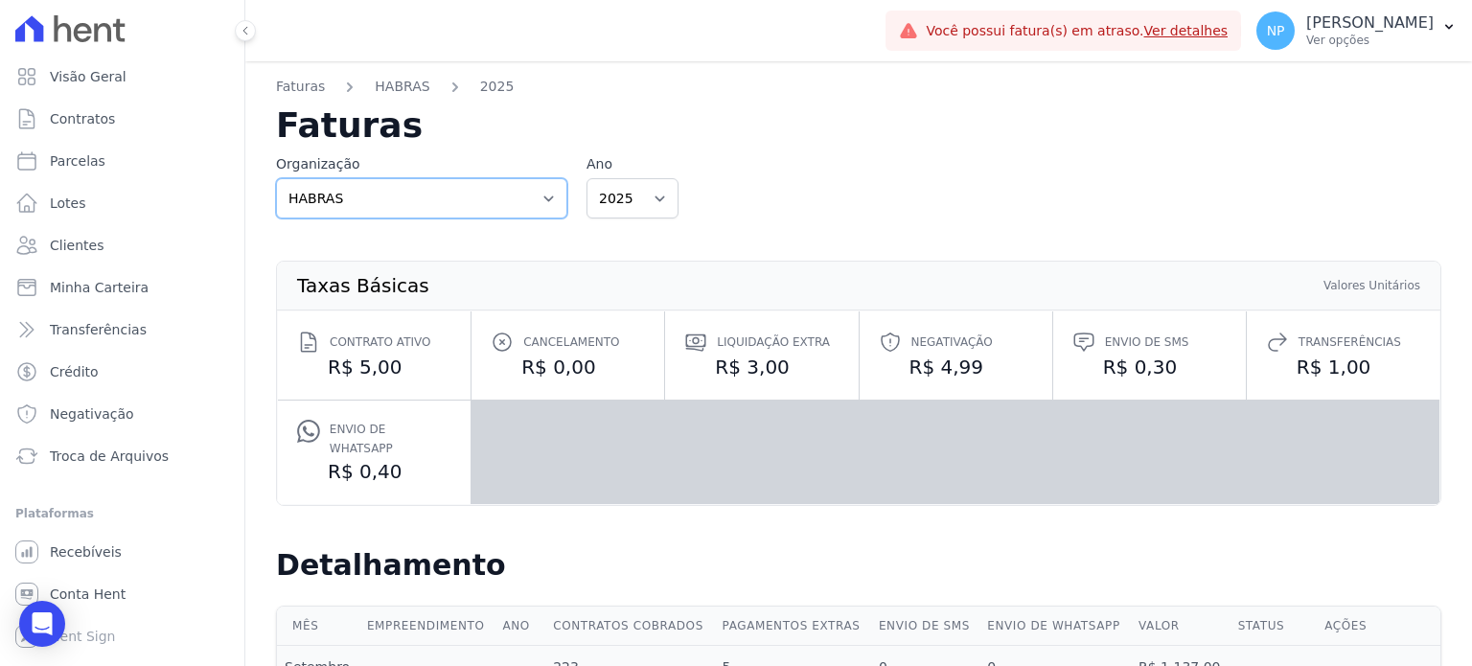
click at [531, 202] on select "HABRAS" at bounding box center [421, 198] width 291 height 40
click at [630, 193] on select "2025" at bounding box center [632, 198] width 92 height 40
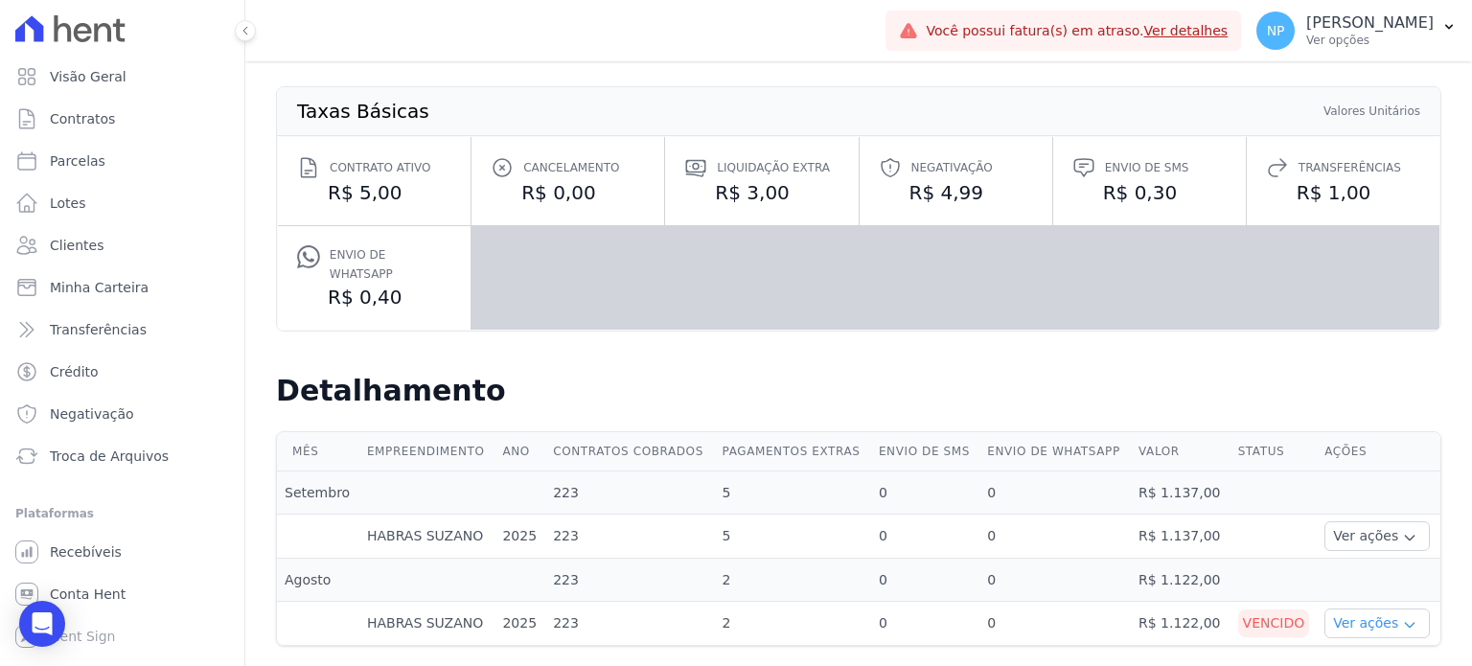
click at [1369, 609] on button "Ver ações" at bounding box center [1376, 624] width 105 height 30
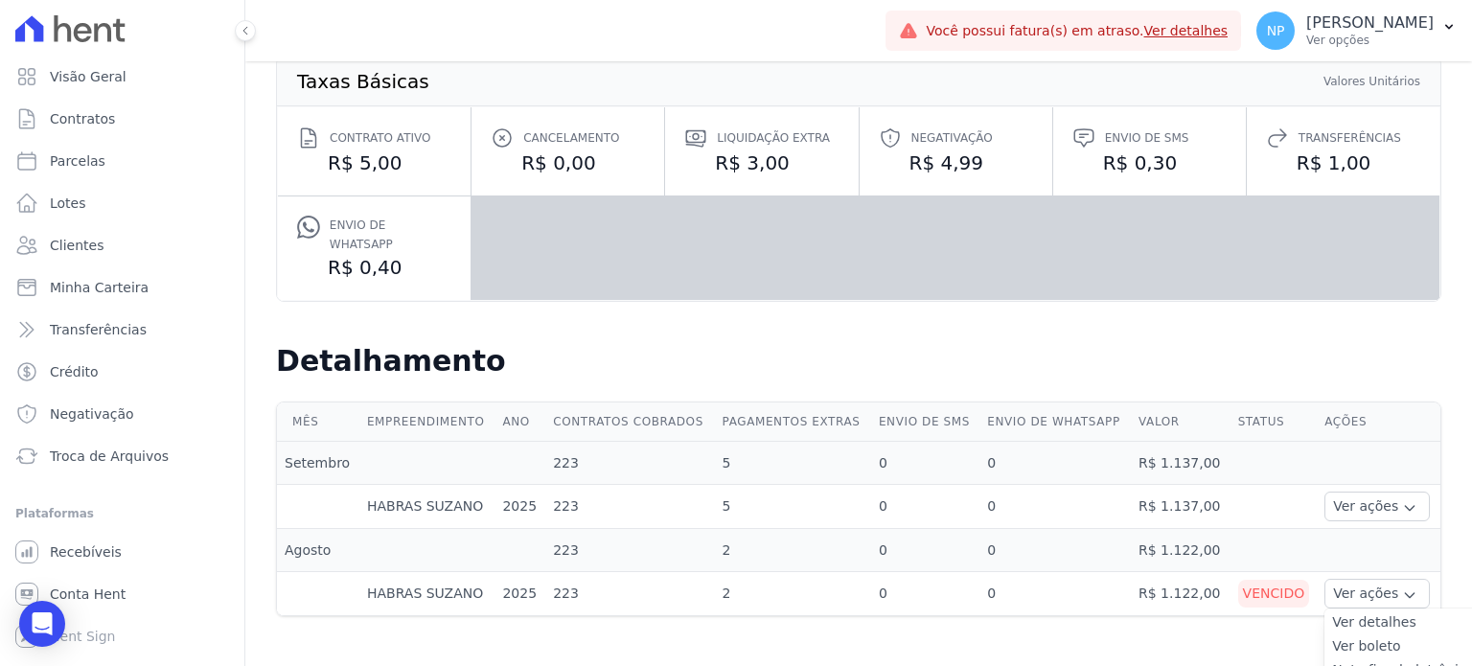
click at [1094, 590] on td "0" at bounding box center [1054, 594] width 151 height 44
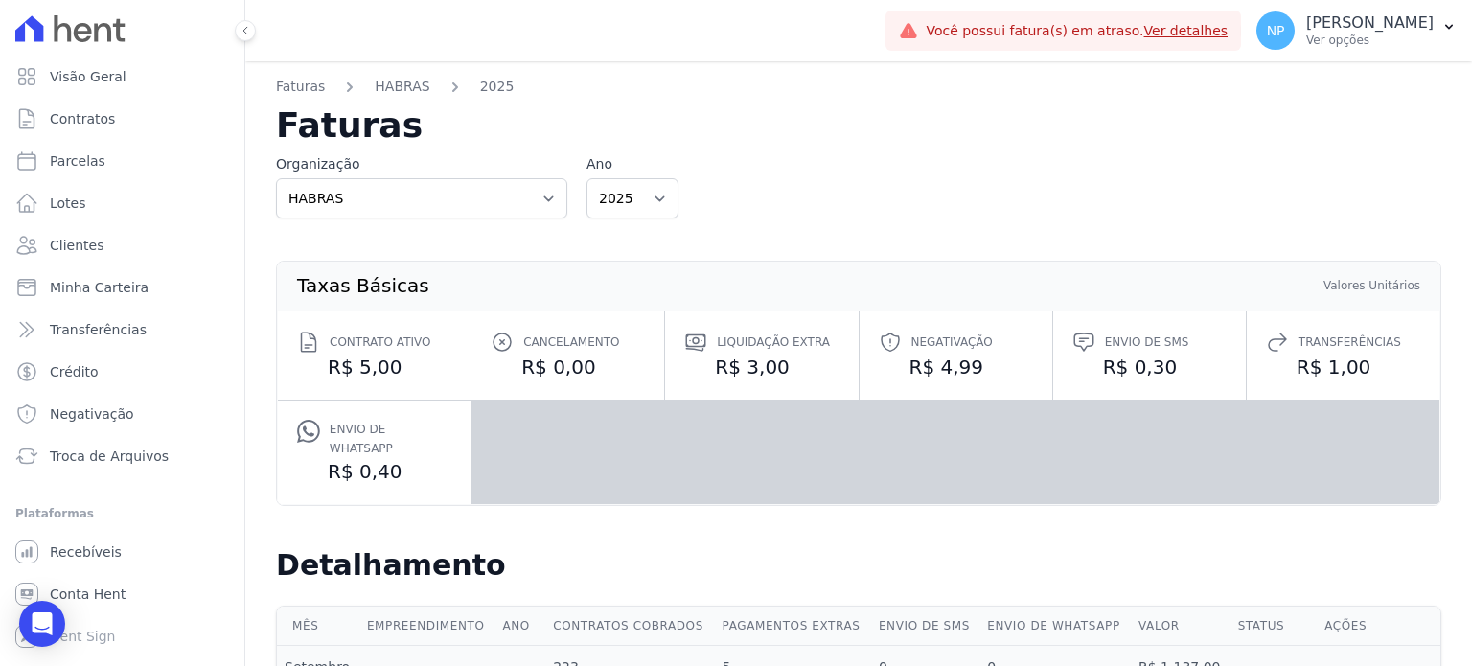
scroll to position [0, 0]
click at [1409, 31] on p "[PERSON_NAME]" at bounding box center [1369, 22] width 127 height 19
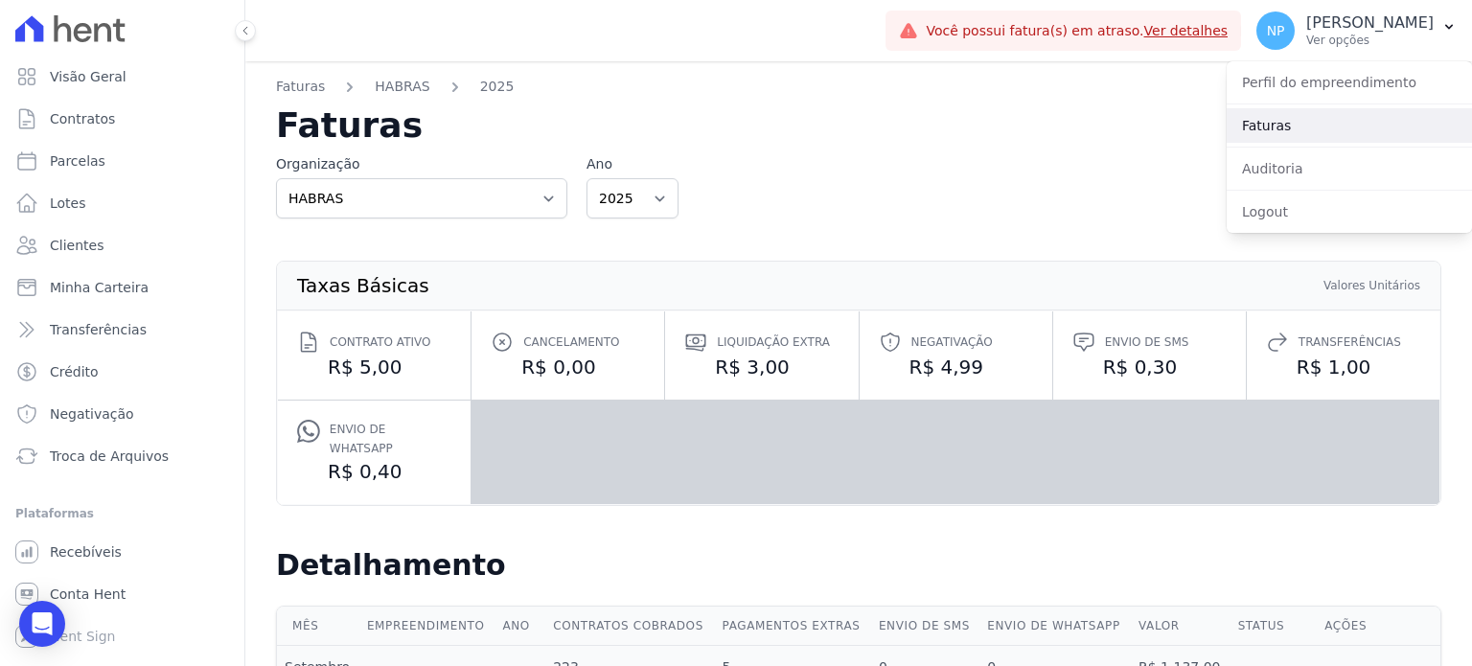
click at [1310, 129] on link "Faturas" at bounding box center [1349, 125] width 245 height 34
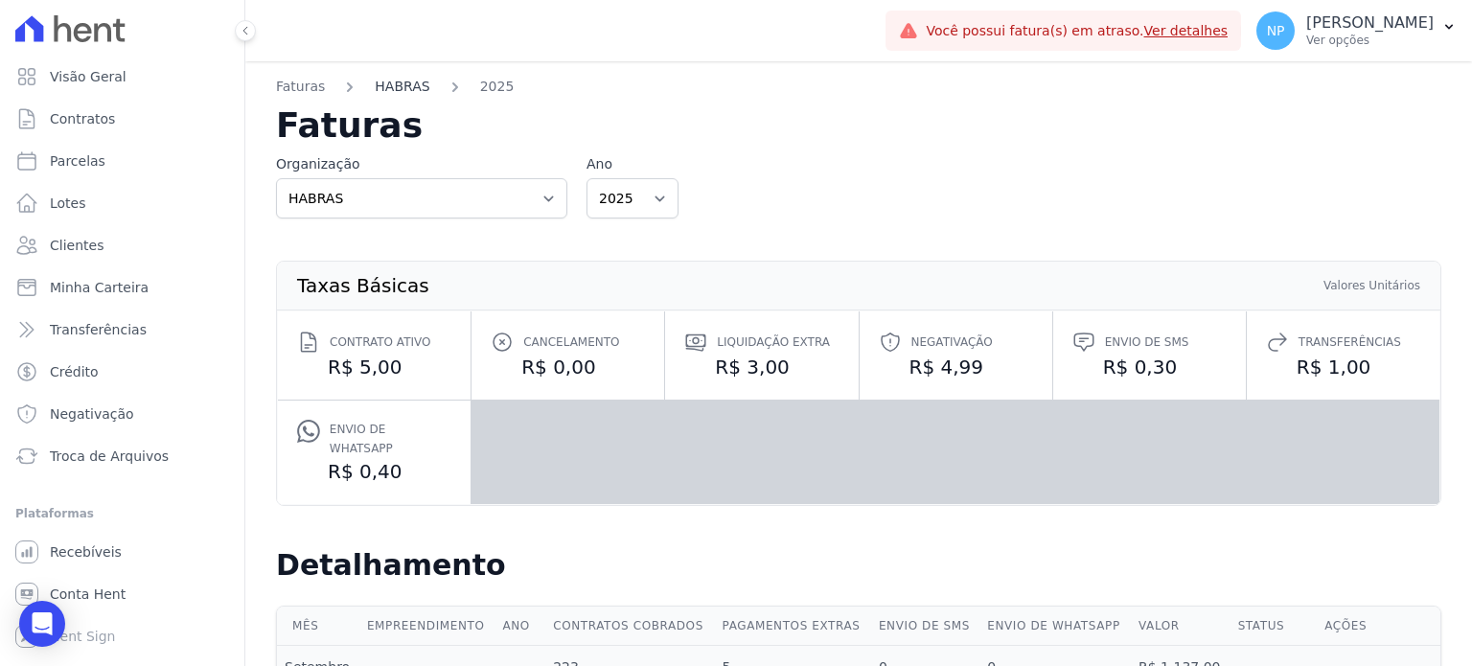
click at [375, 84] on link "HABRAS" at bounding box center [402, 87] width 55 height 20
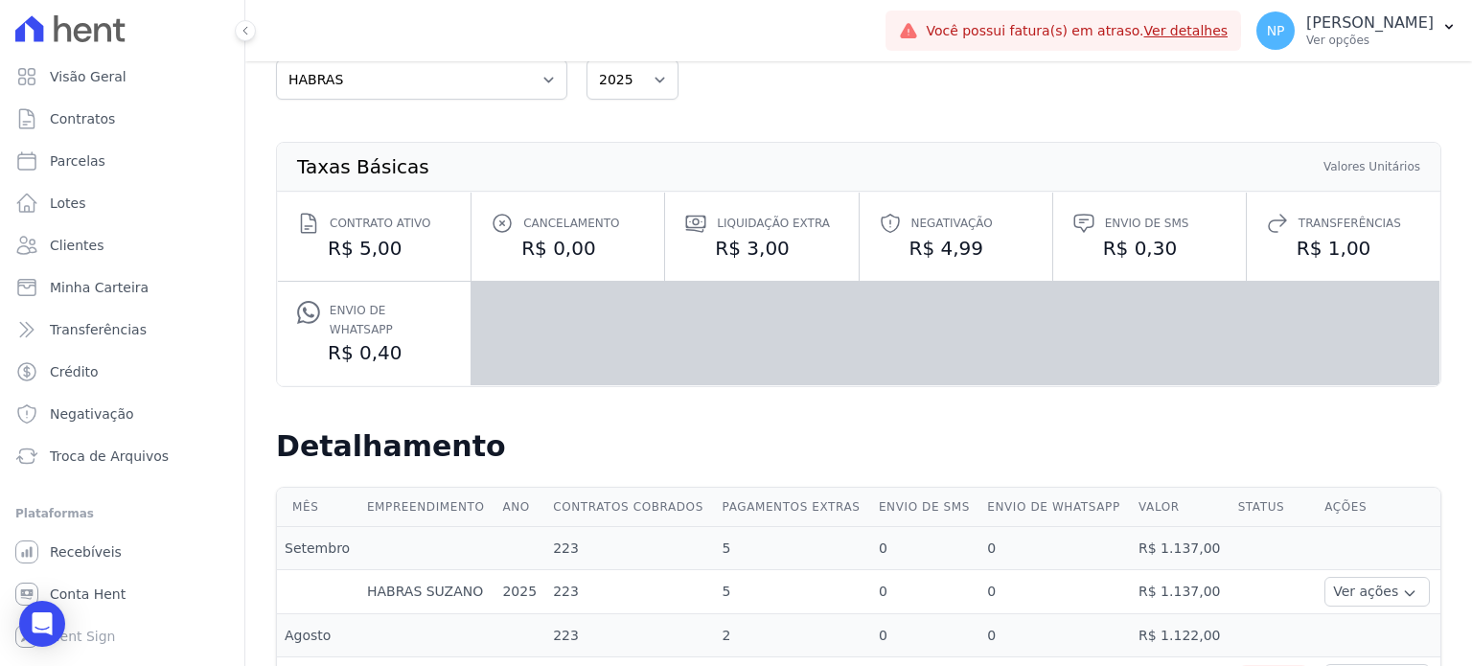
scroll to position [174, 0]
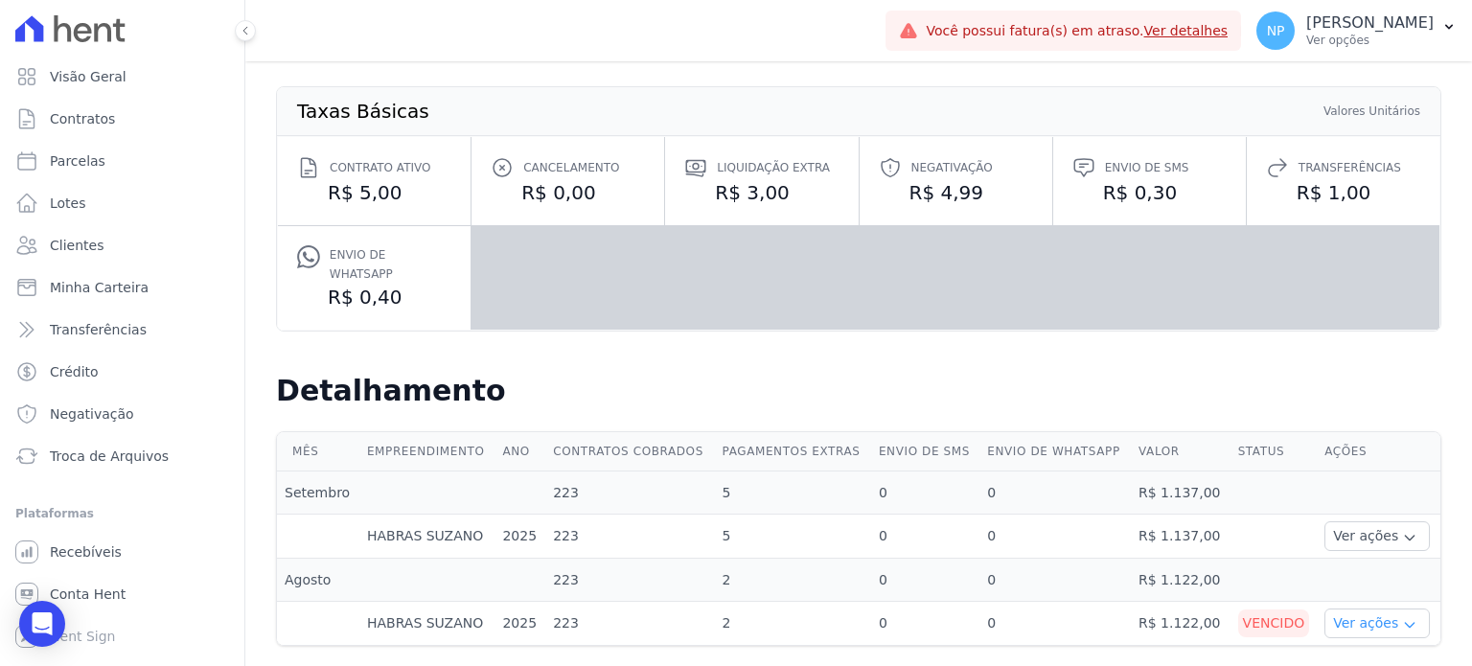
click at [1370, 609] on button "Ver ações" at bounding box center [1376, 624] width 105 height 30
click at [1343, 665] on link "Ver boleto" at bounding box center [1403, 676] width 142 height 20
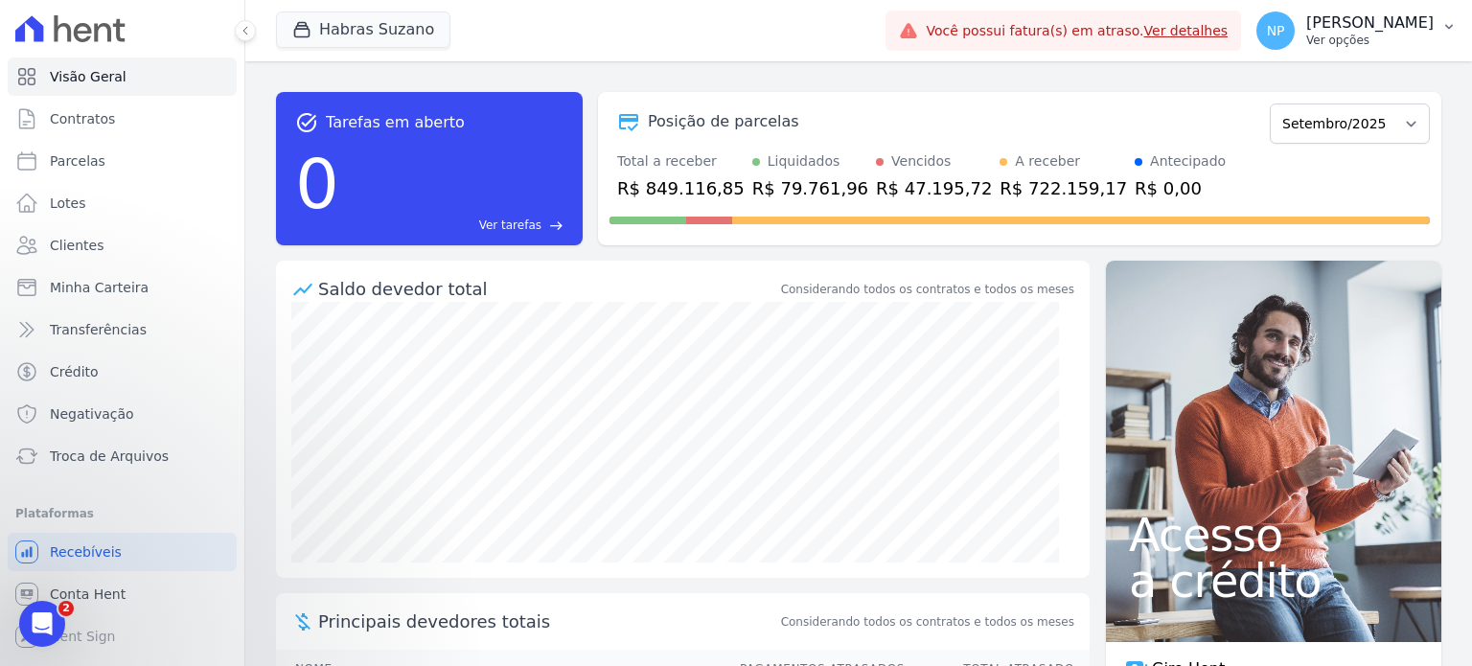
click at [1412, 22] on p "[PERSON_NAME]" at bounding box center [1369, 22] width 127 height 19
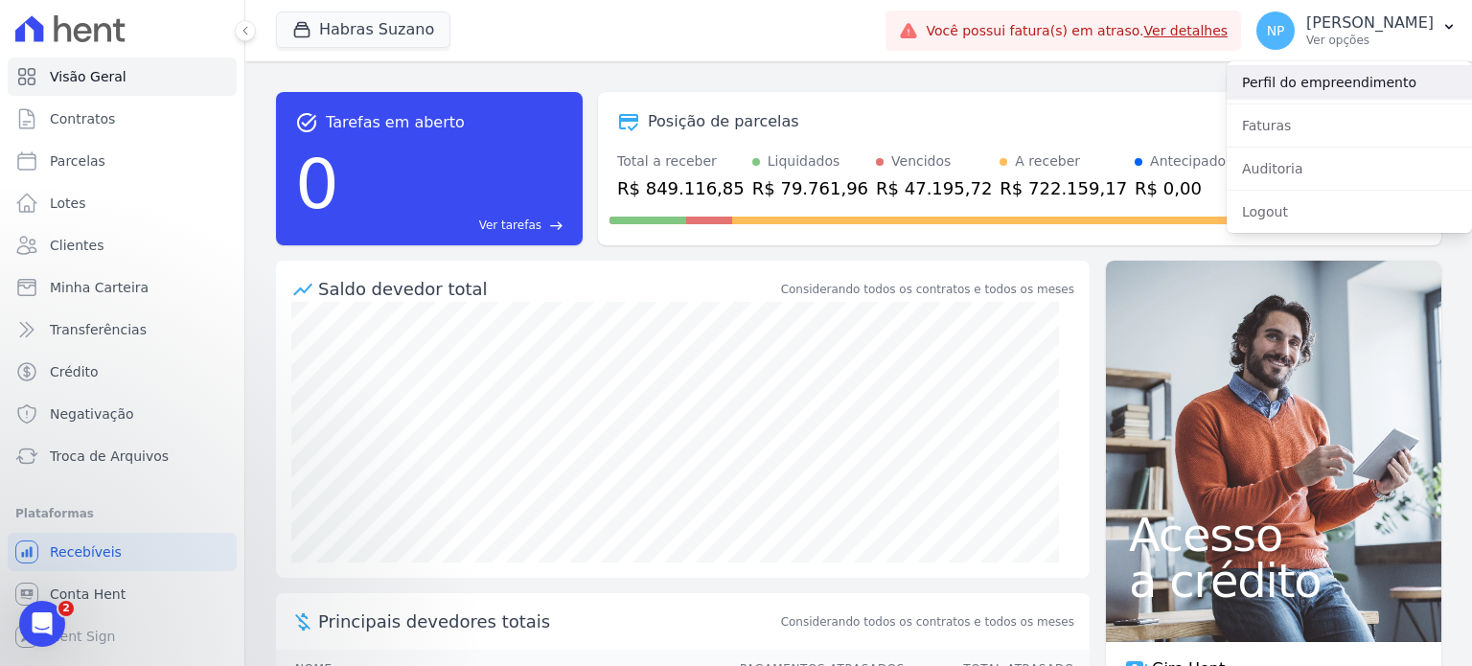
click at [1322, 89] on link "Perfil do empreendimento" at bounding box center [1349, 82] width 245 height 34
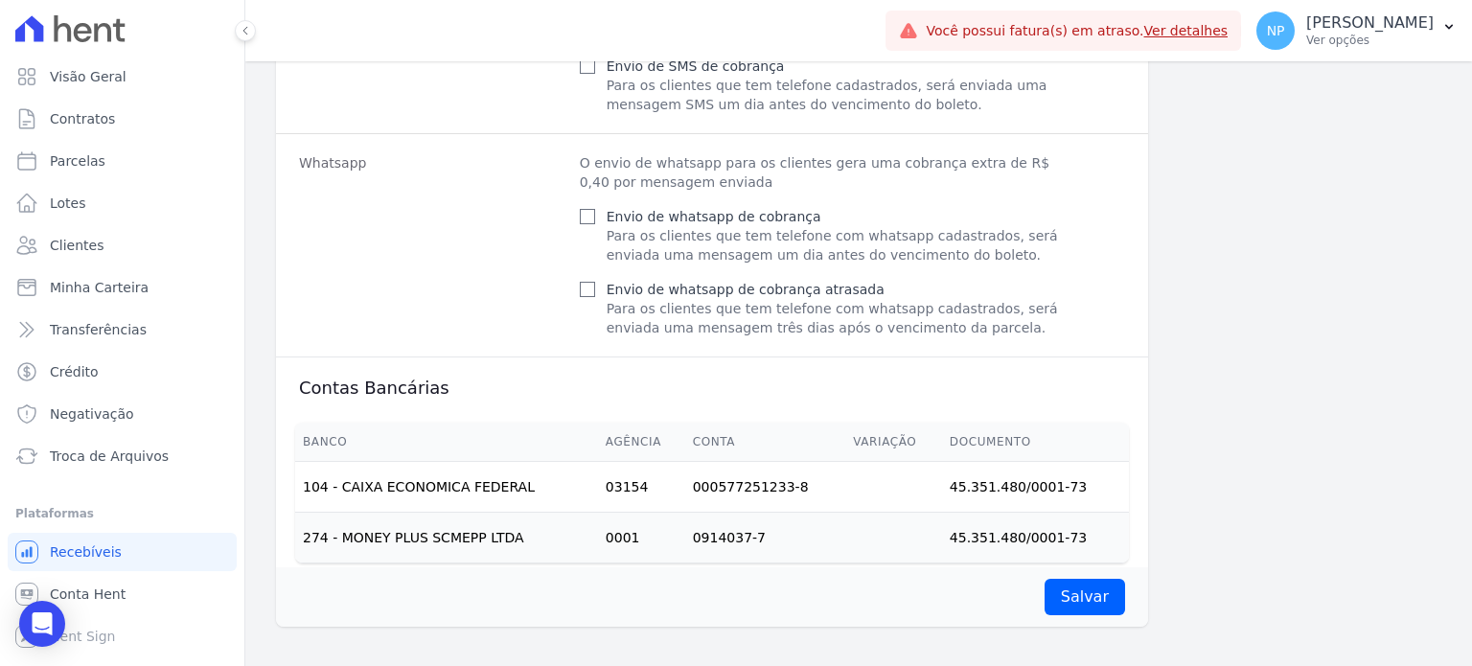
scroll to position [1158, 0]
click at [1200, 34] on link "Ver detalhes" at bounding box center [1186, 30] width 84 height 15
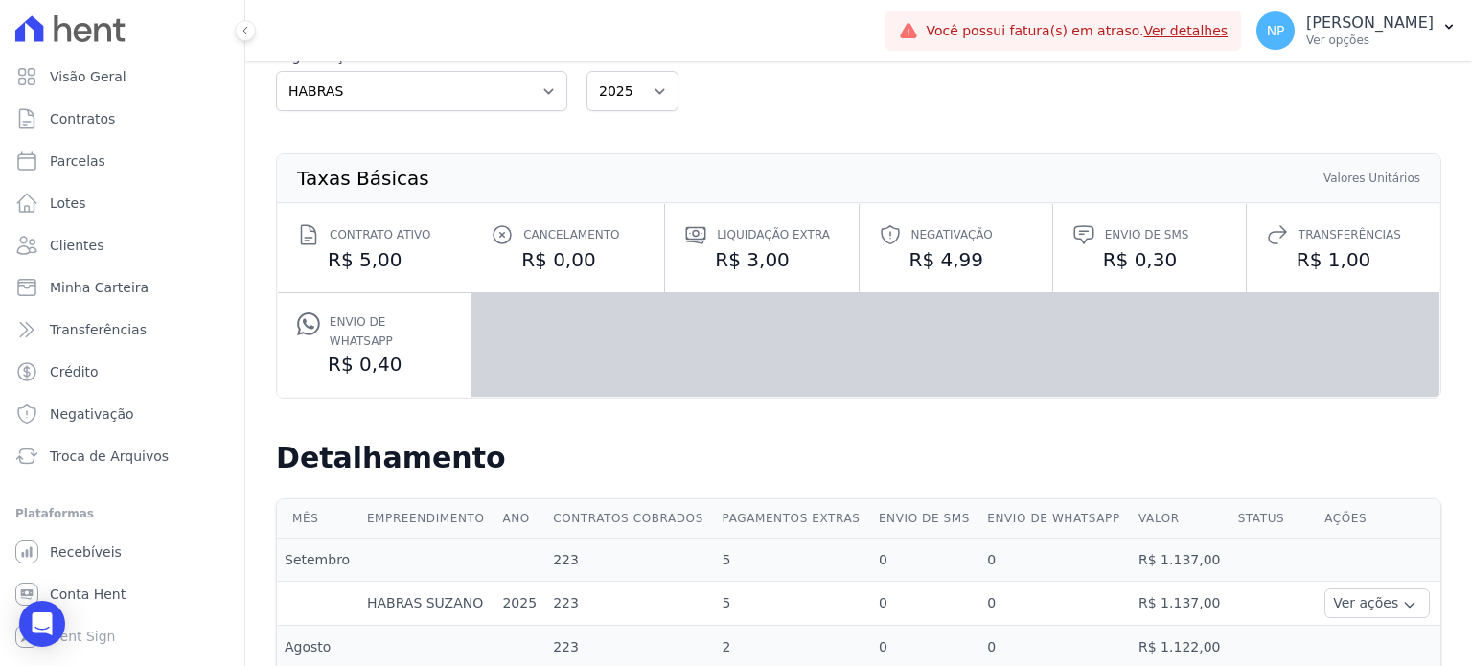
scroll to position [174, 0]
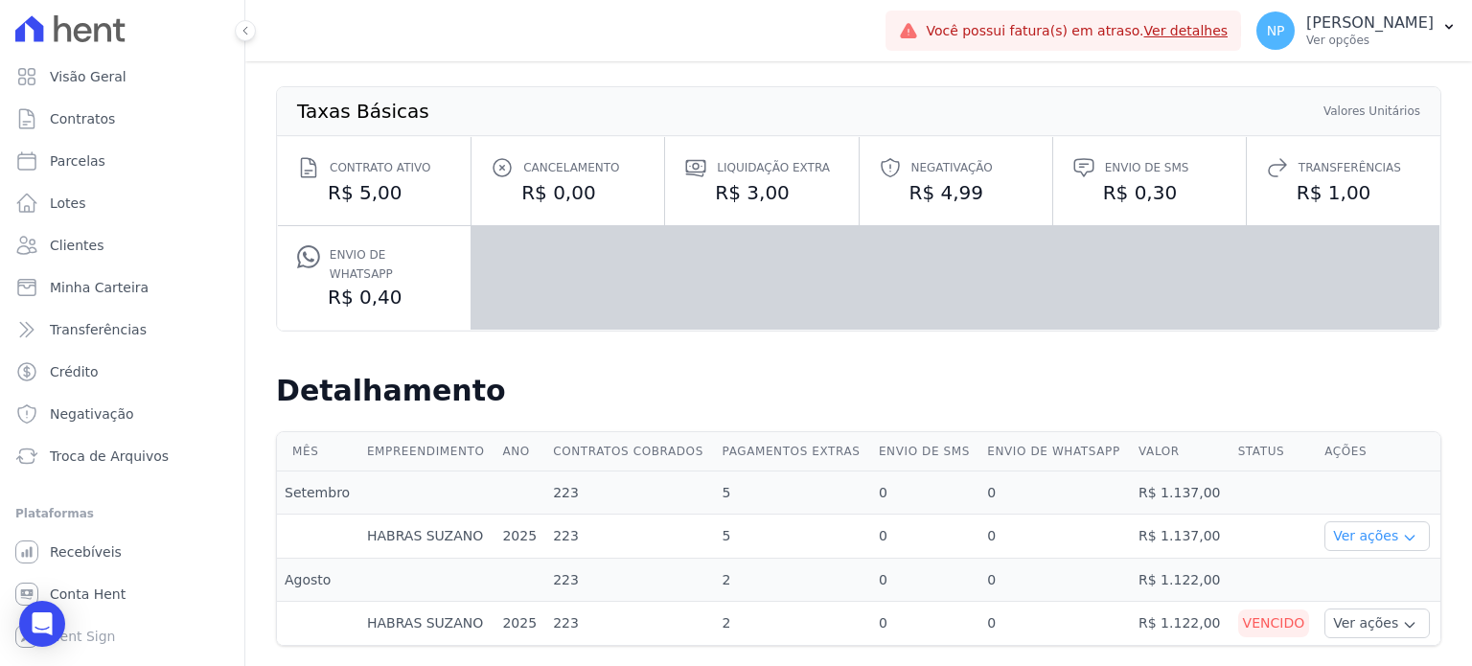
click at [1336, 521] on button "Ver ações" at bounding box center [1376, 536] width 105 height 30
click at [1338, 555] on link "Ver detalhes" at bounding box center [1374, 565] width 84 height 20
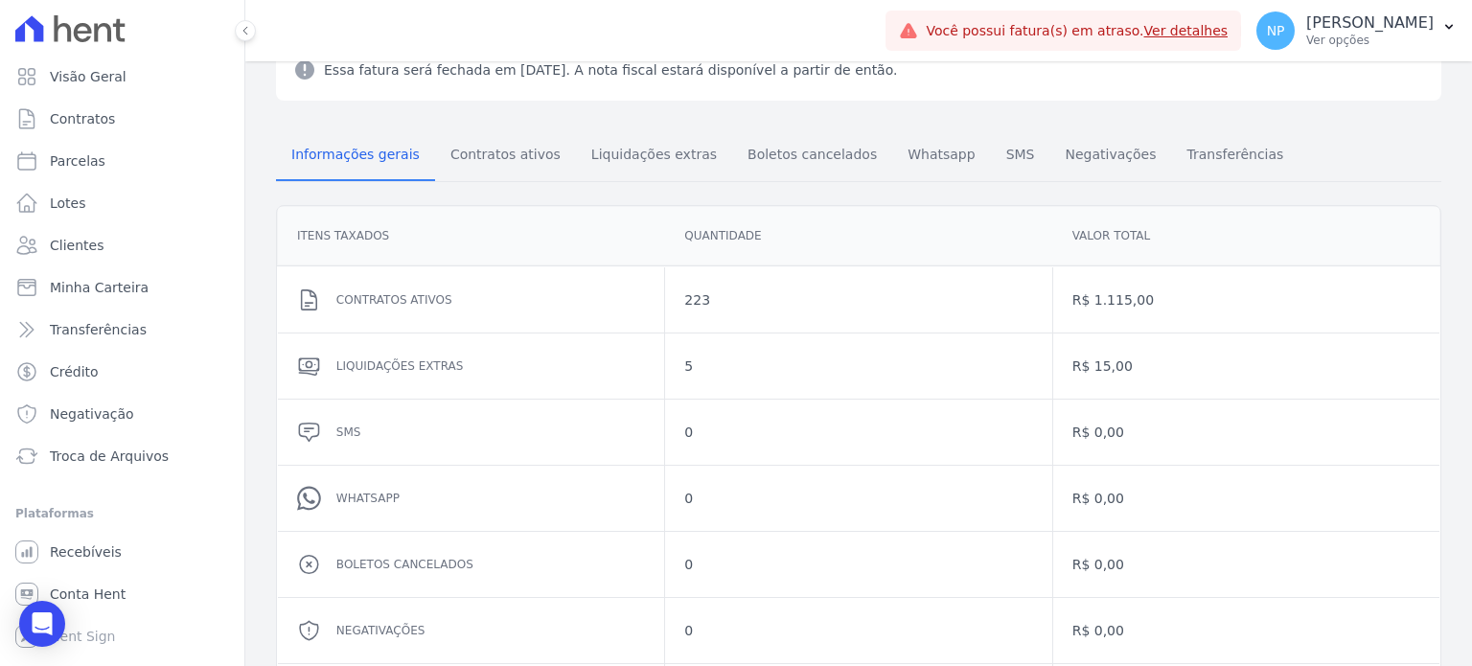
scroll to position [302, 0]
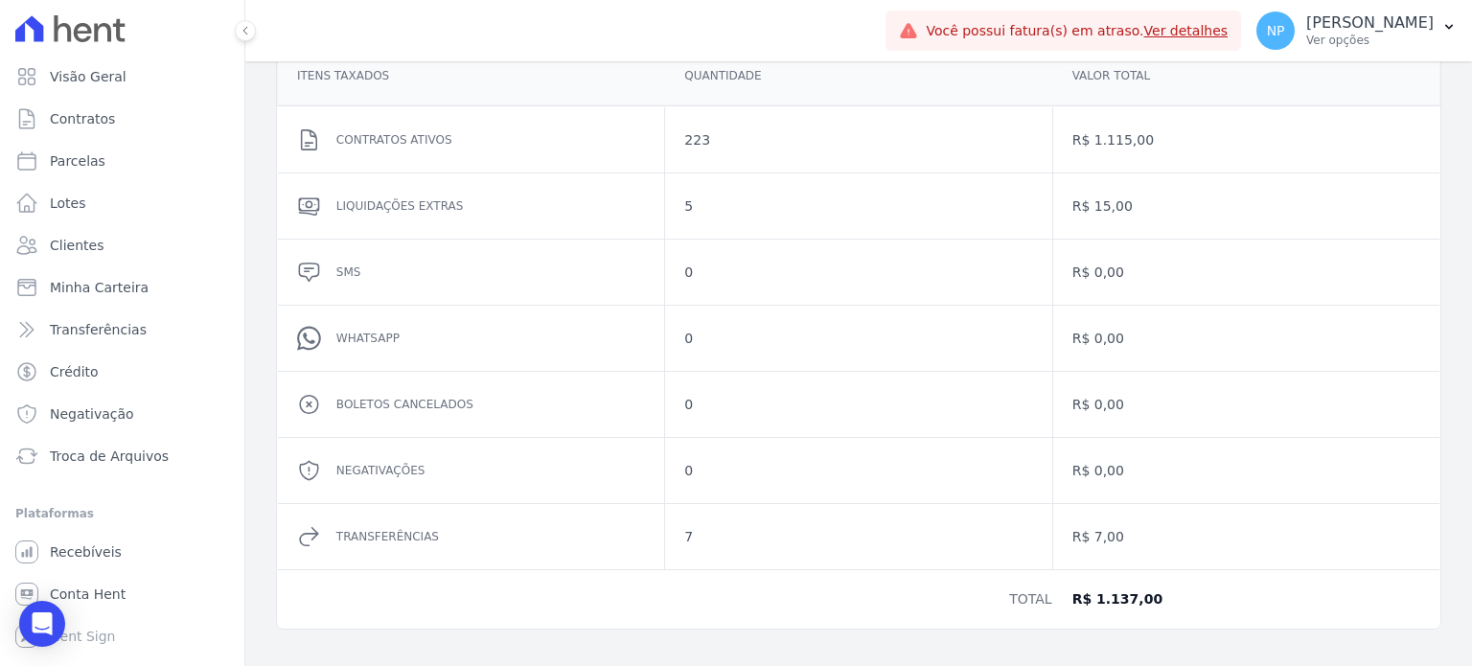
click at [684, 205] on dd "5" at bounding box center [858, 205] width 348 height 19
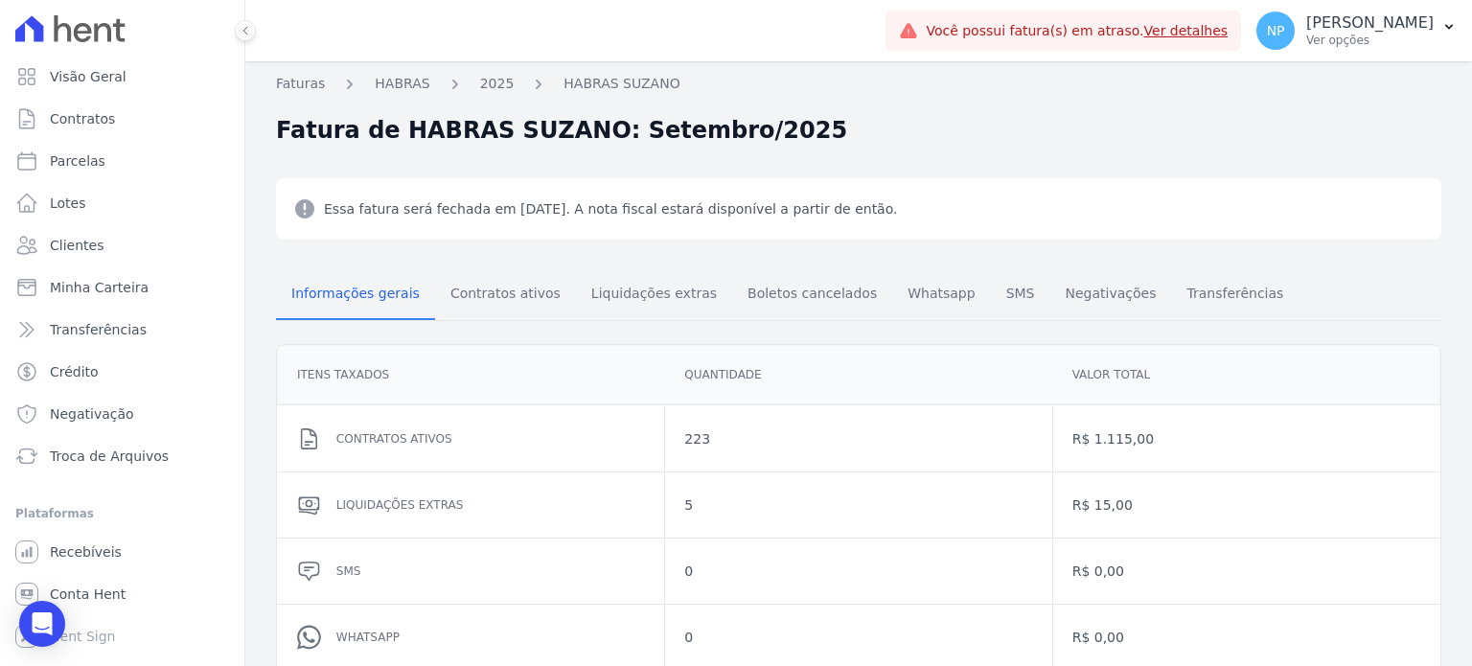
scroll to position [0, 0]
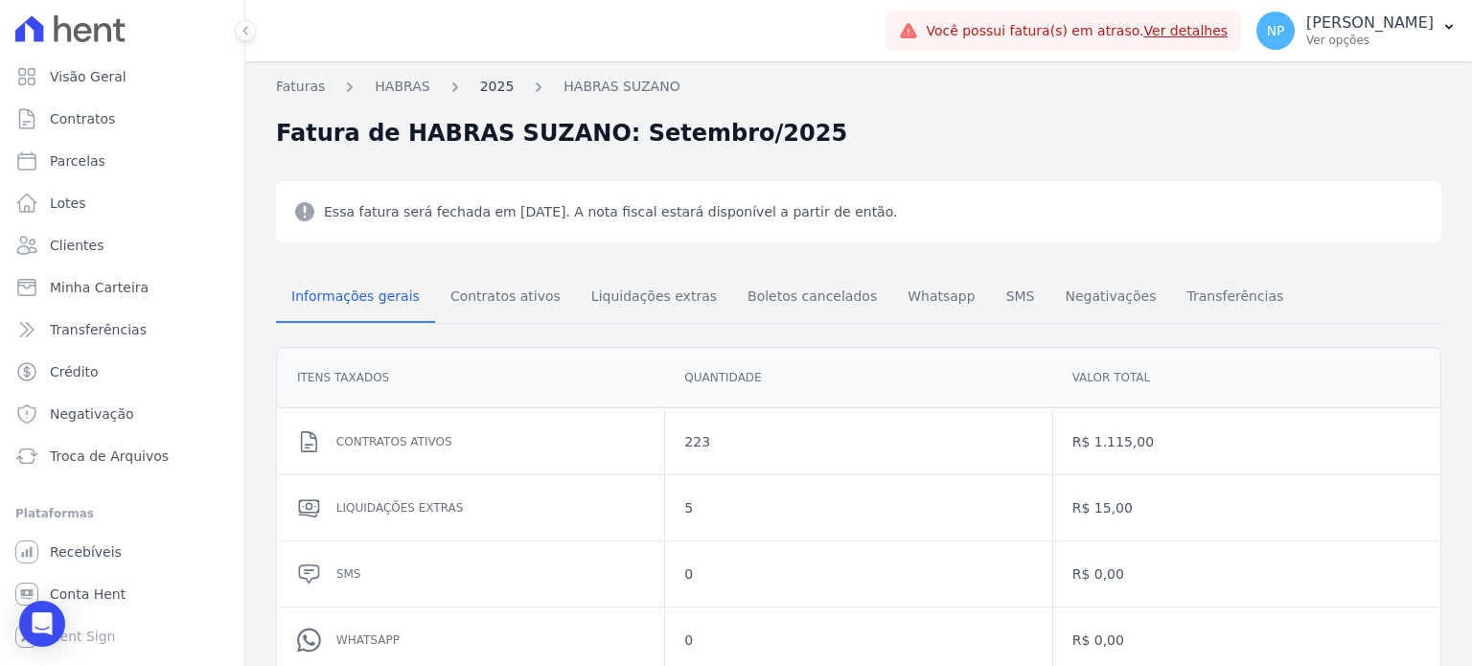
click at [487, 83] on link "2025" at bounding box center [497, 87] width 34 height 20
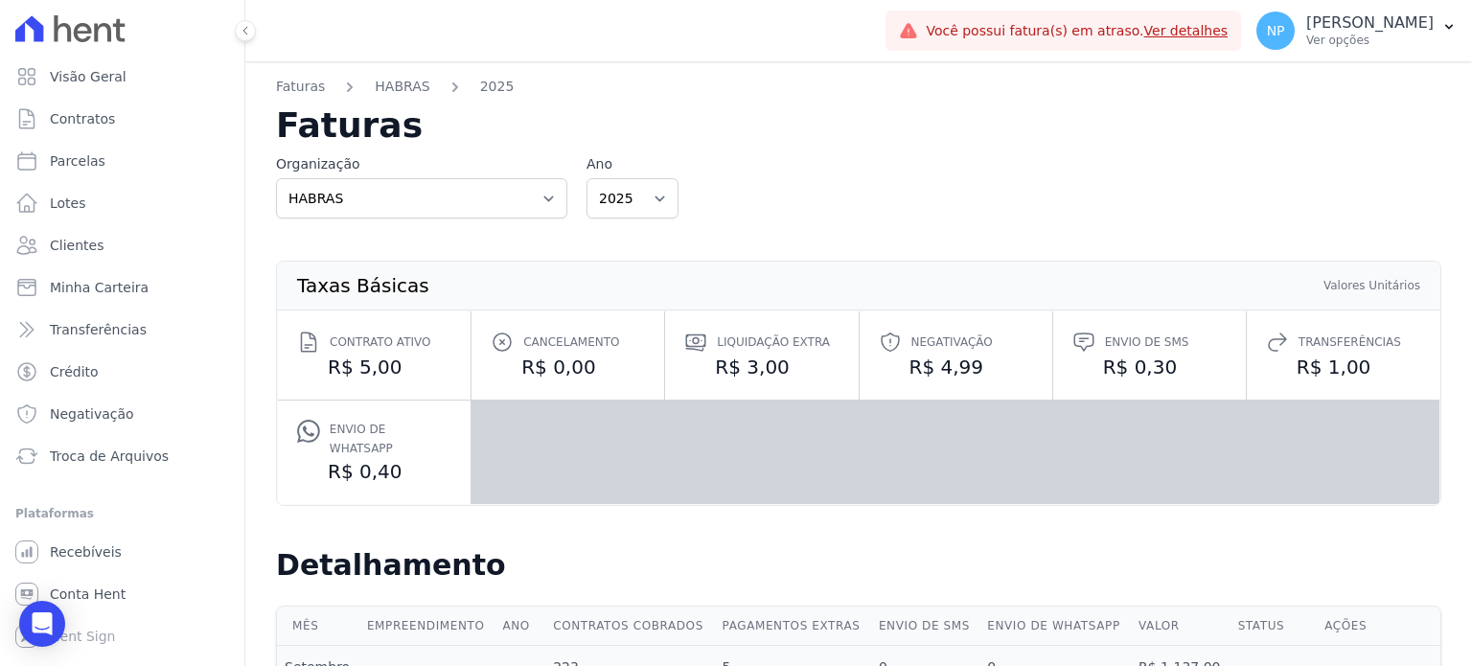
scroll to position [174, 0]
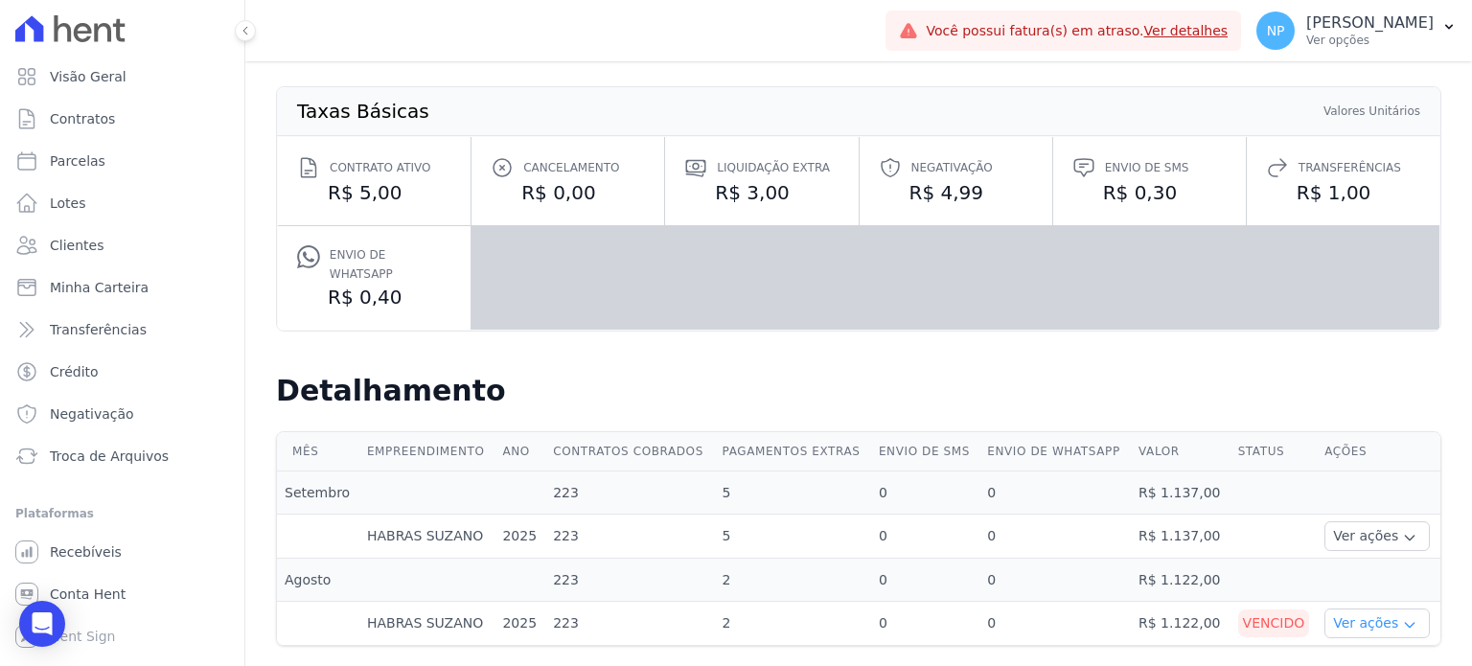
click at [1374, 609] on button "Ver ações" at bounding box center [1376, 624] width 105 height 30
click at [1361, 642] on link "Ver detalhes" at bounding box center [1403, 652] width 142 height 20
